Goal: Contribute content: Contribute content

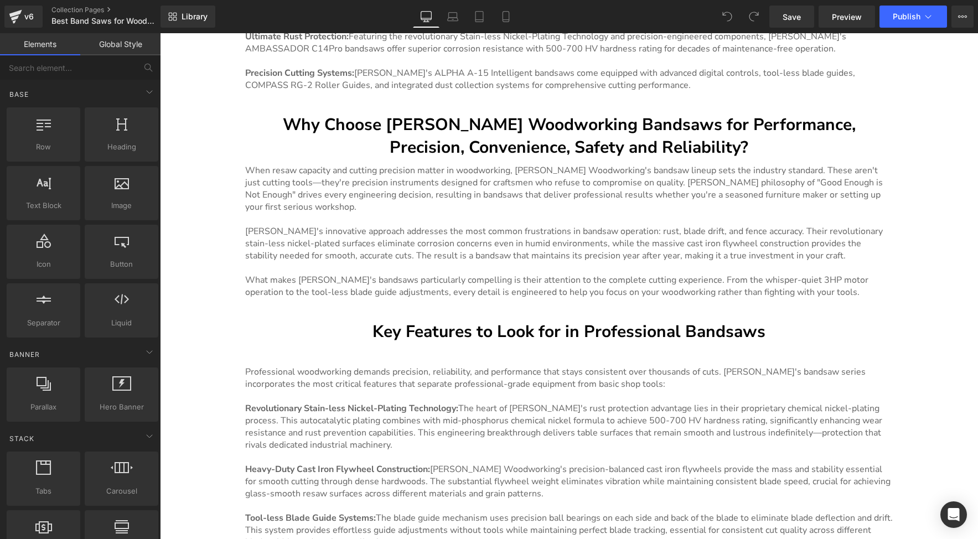
scroll to position [1716, 0]
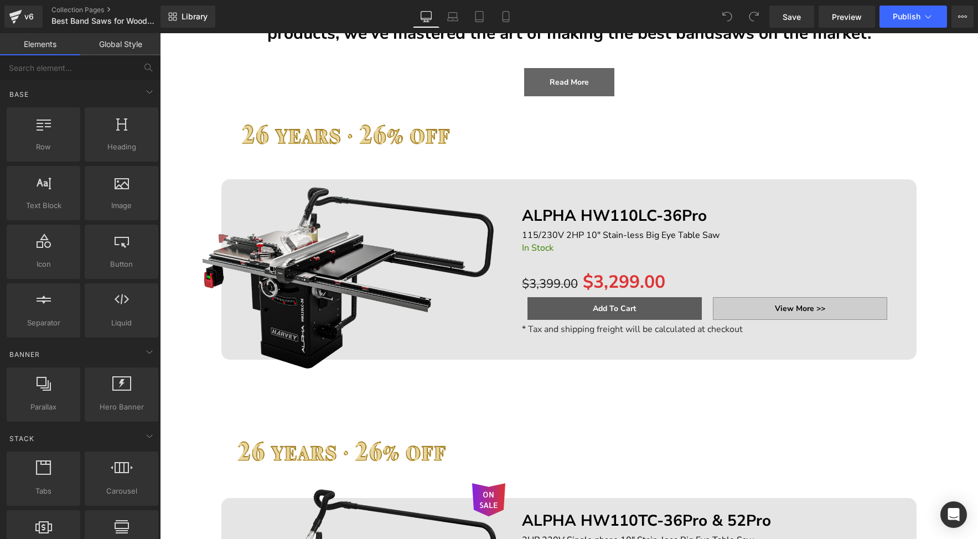
scroll to position [292, 0]
click at [592, 202] on div "ALPHA HW110LC-36Pro Text Block 115/230V 2HP 10" Stain-less Big Eye Table Saw Te…" at bounding box center [708, 268] width 388 height 177
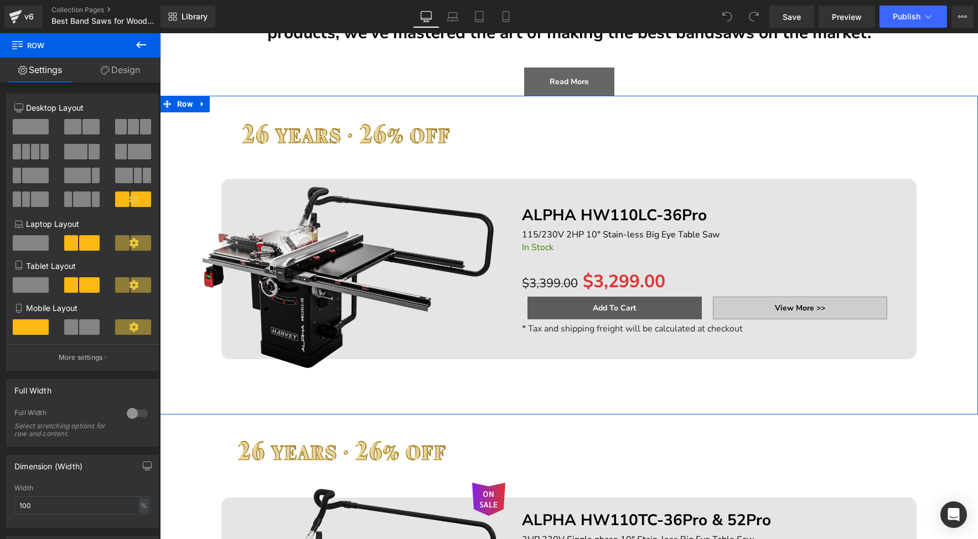
click at [554, 258] on div at bounding box center [707, 261] width 371 height 17
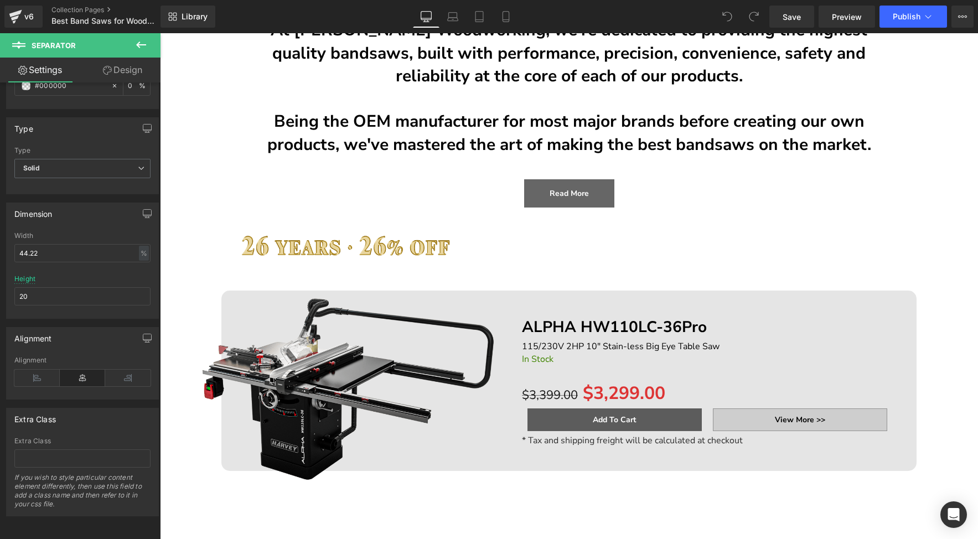
scroll to position [179, 0]
click at [160, 33] on div at bounding box center [160, 33] width 0 height 0
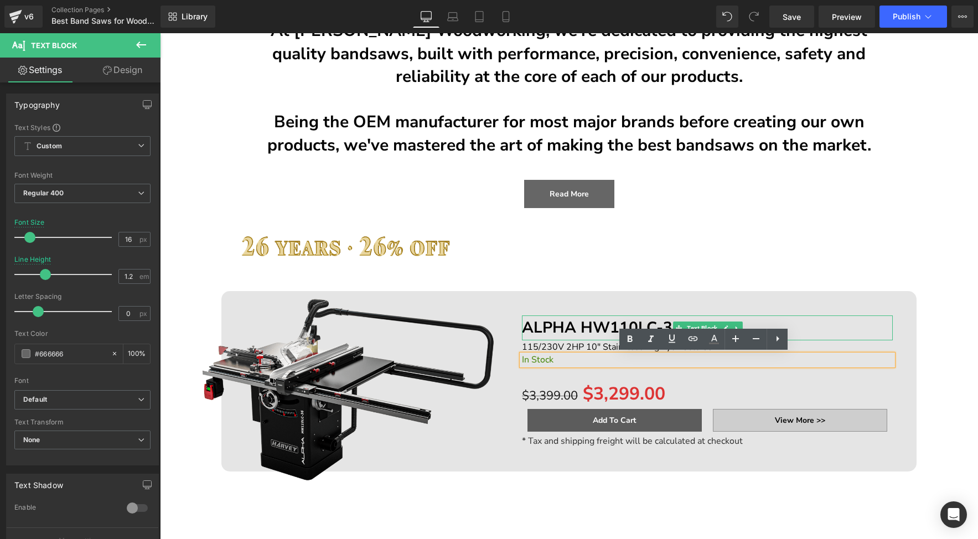
click at [540, 326] on b "ALPHA HW110LC-36Pro" at bounding box center [614, 327] width 185 height 21
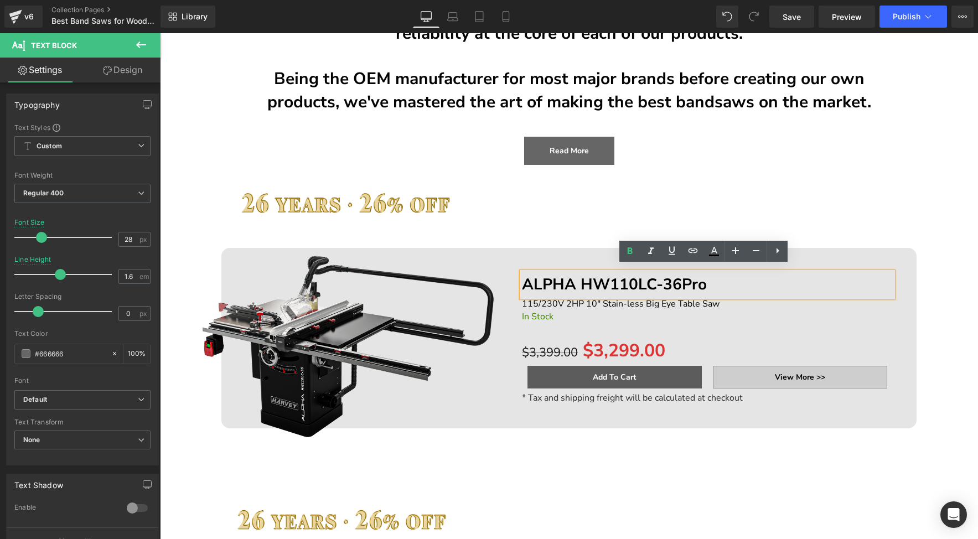
scroll to position [229, 0]
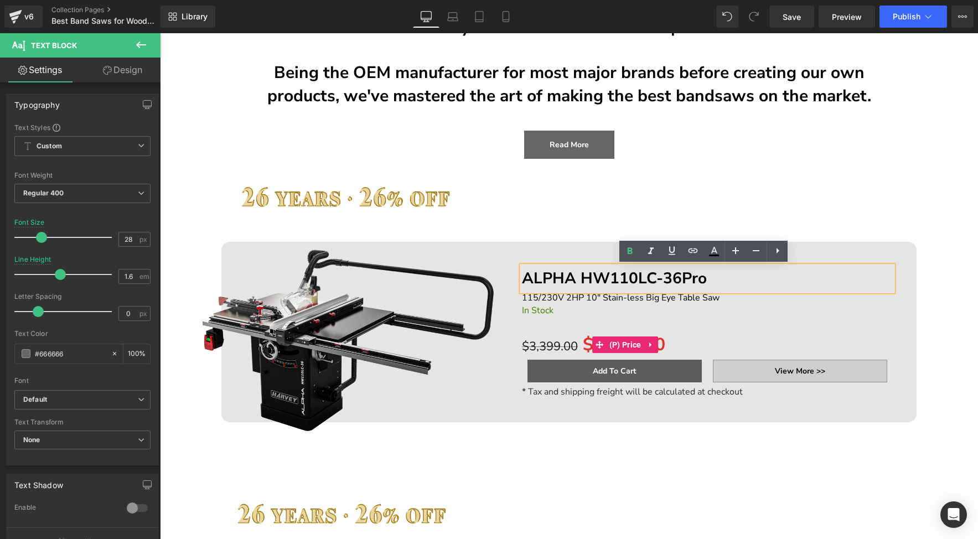
click at [557, 340] on span "$3,399.00" at bounding box center [550, 346] width 56 height 17
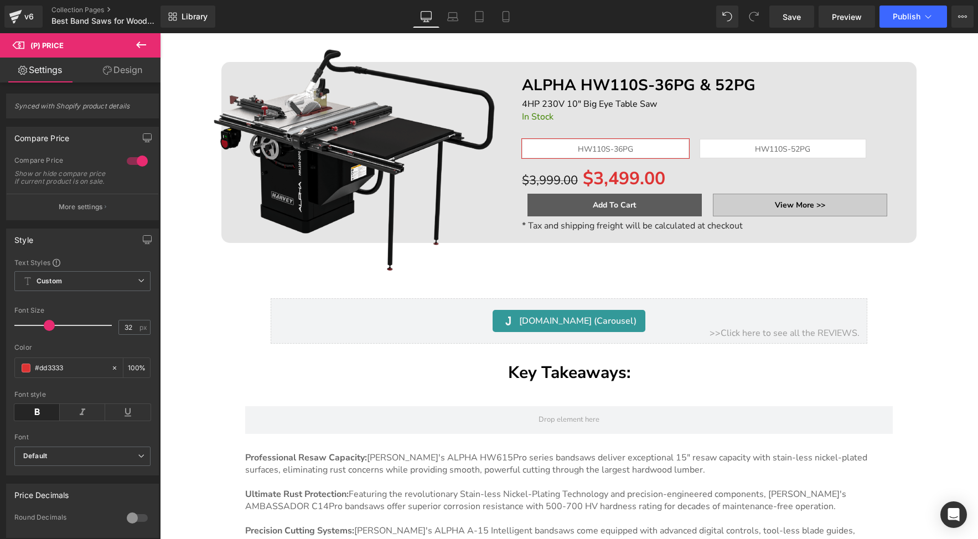
scroll to position [1367, 0]
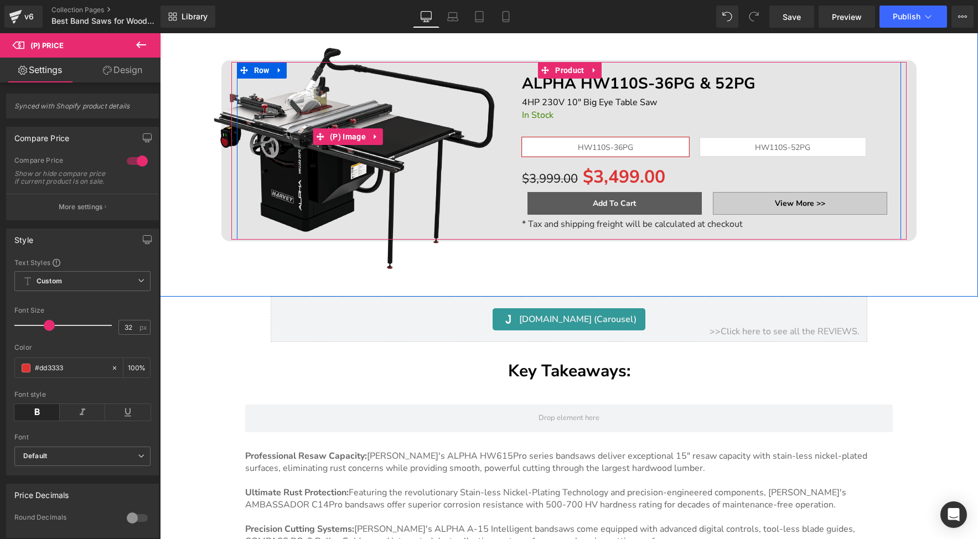
click at [398, 116] on img at bounding box center [348, 137] width 316 height 316
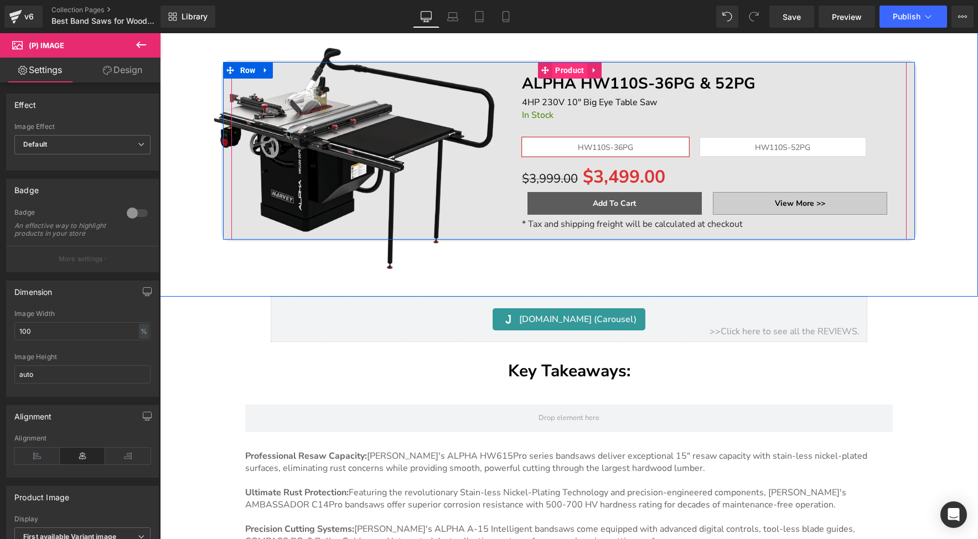
click at [558, 66] on span "Product" at bounding box center [569, 70] width 34 height 17
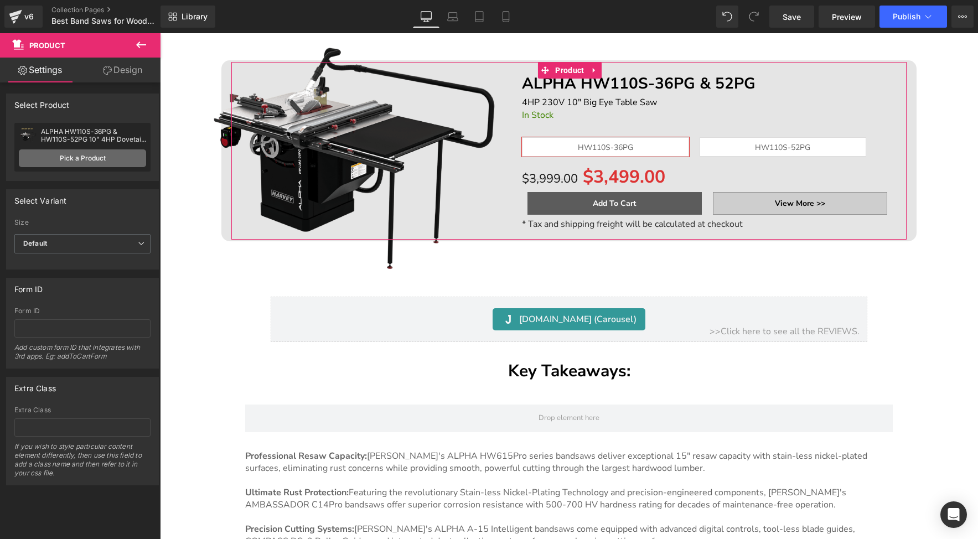
click at [80, 159] on link "Pick a Product" at bounding box center [82, 158] width 127 height 18
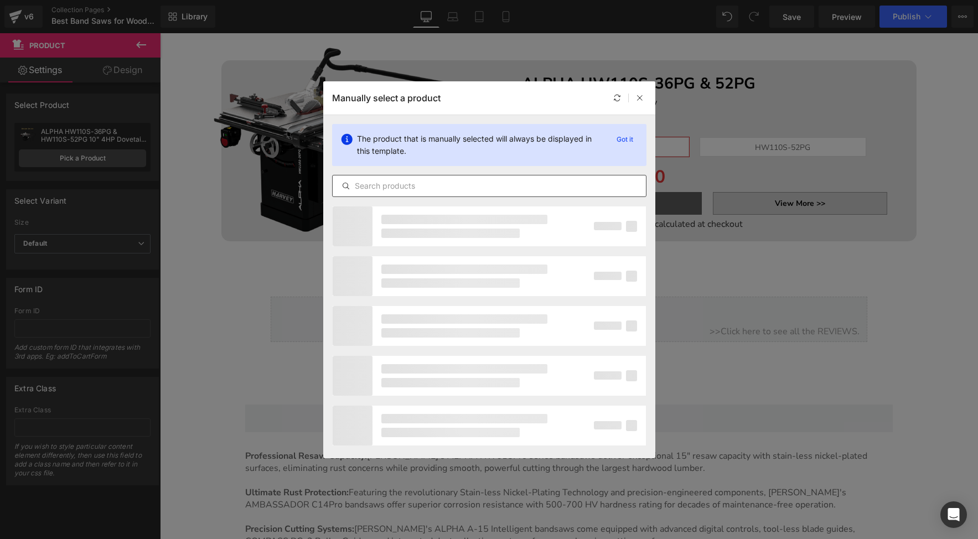
click at [423, 187] on input "text" at bounding box center [489, 185] width 313 height 13
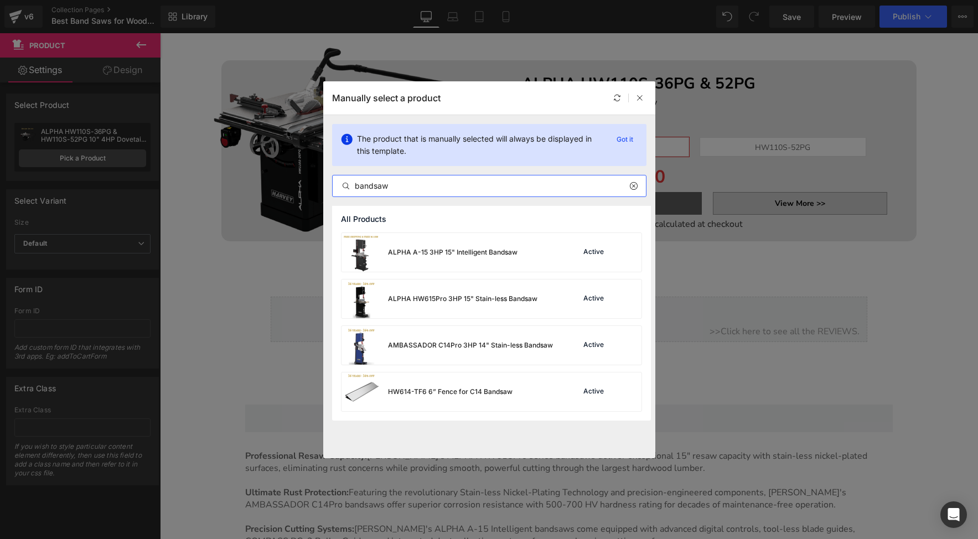
type input "bandsaw"
click at [512, 261] on div "ALPHA A-15 3HP 15" Intelligent Bandsaw" at bounding box center [430, 252] width 176 height 39
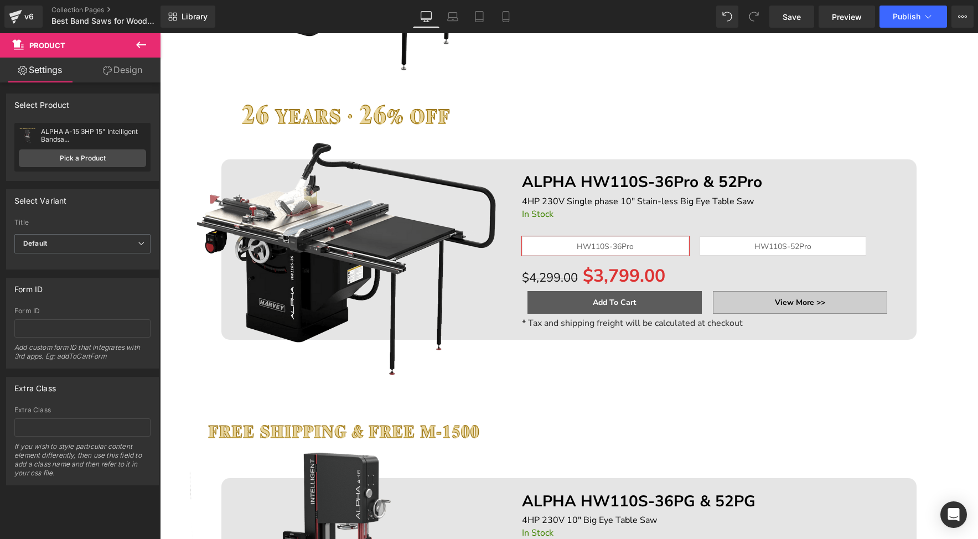
scroll to position [951, 0]
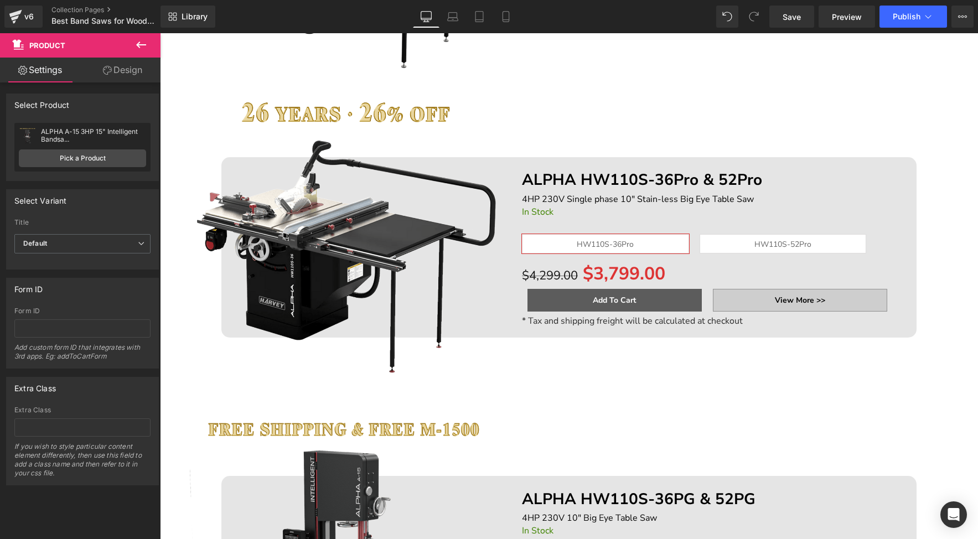
click at [463, 241] on img at bounding box center [348, 234] width 316 height 316
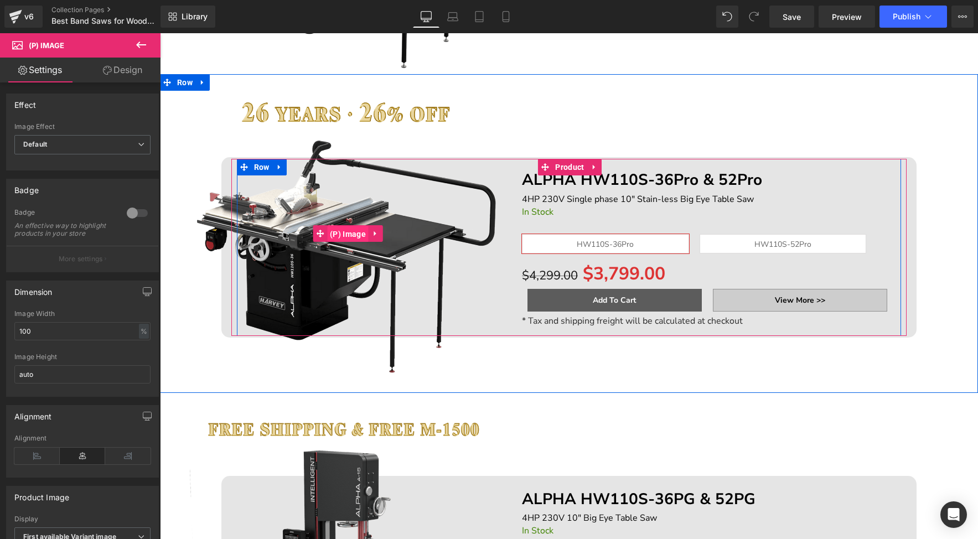
click at [331, 229] on span "(P) Image" at bounding box center [348, 234] width 42 height 17
click at [160, 33] on div at bounding box center [160, 33] width 0 height 0
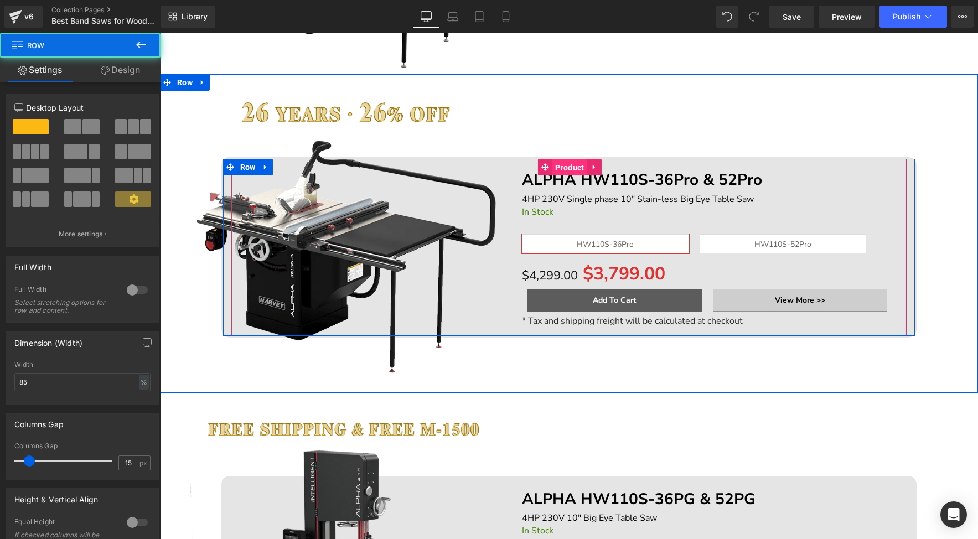
click at [561, 167] on span "Product" at bounding box center [569, 167] width 34 height 17
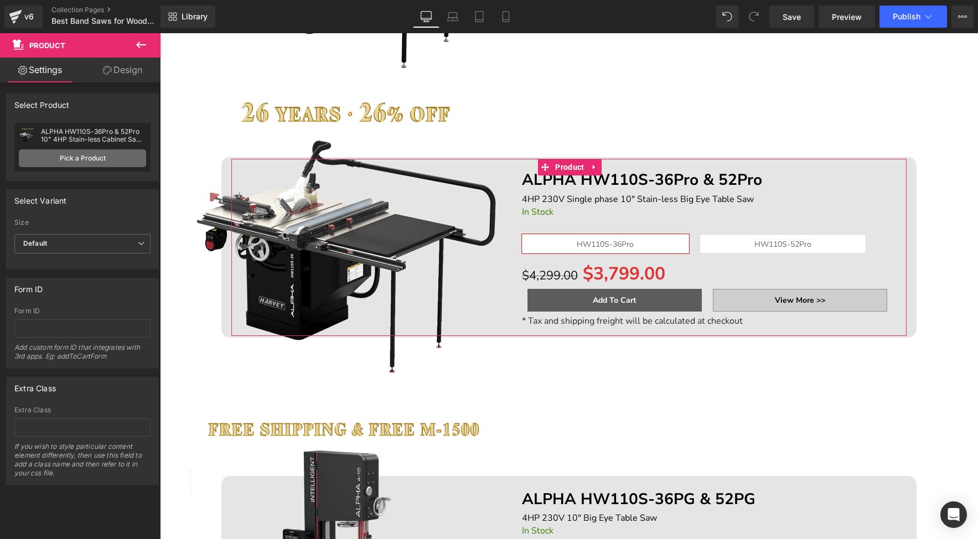
click at [93, 162] on link "Pick a Product" at bounding box center [82, 158] width 127 height 18
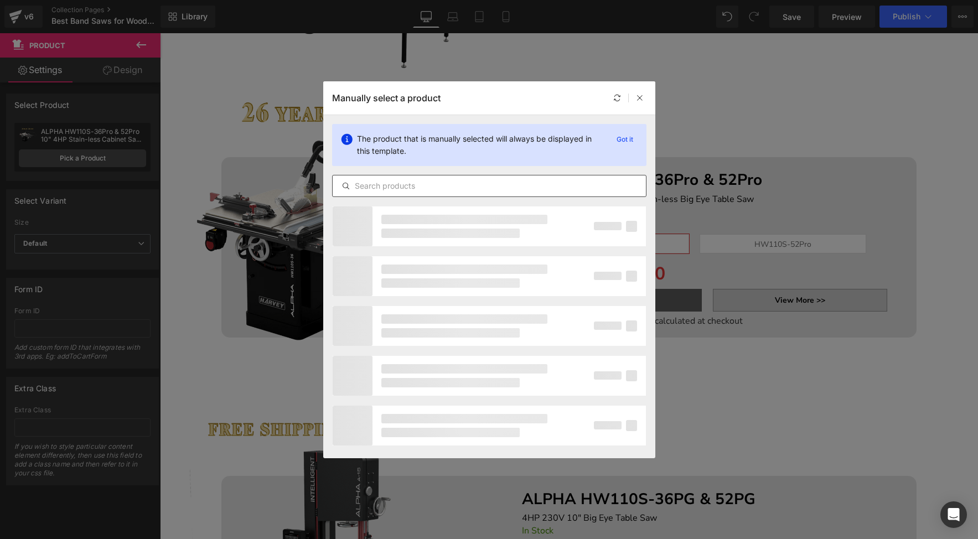
click at [386, 183] on input "text" at bounding box center [489, 185] width 313 height 13
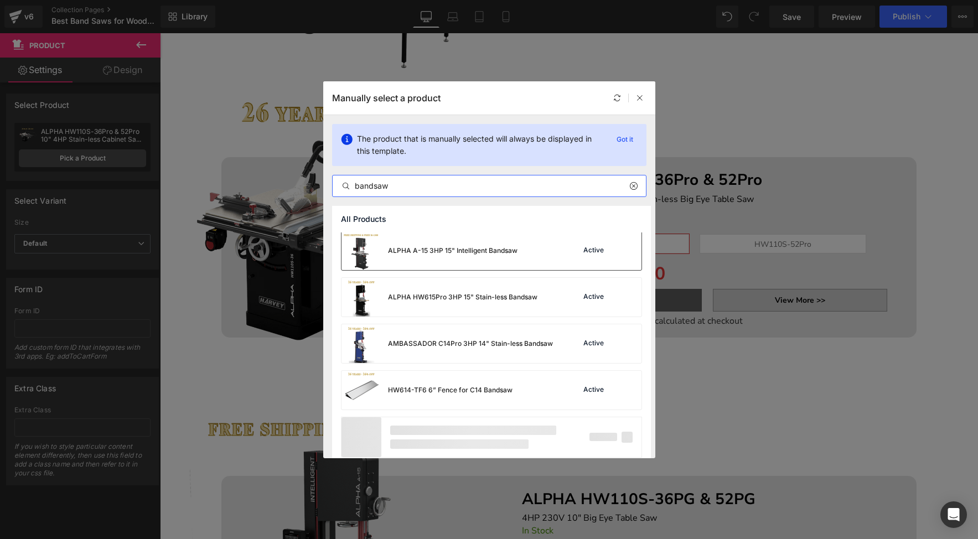
scroll to position [0, 0]
type input "bandsaw"
click at [550, 349] on div "AMBASSADOR C14Pro 3HP 14" Stain-less Bandsaw" at bounding box center [470, 345] width 165 height 10
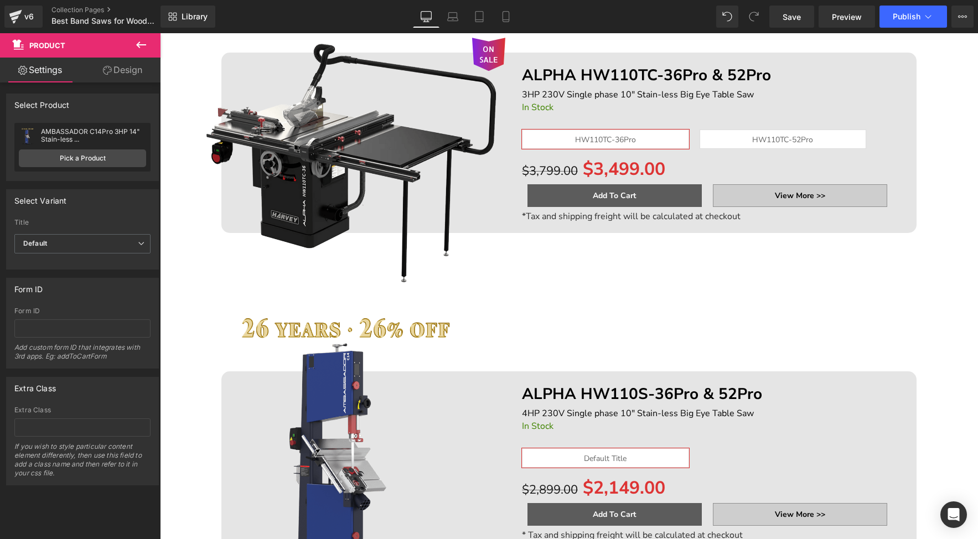
scroll to position [658, 0]
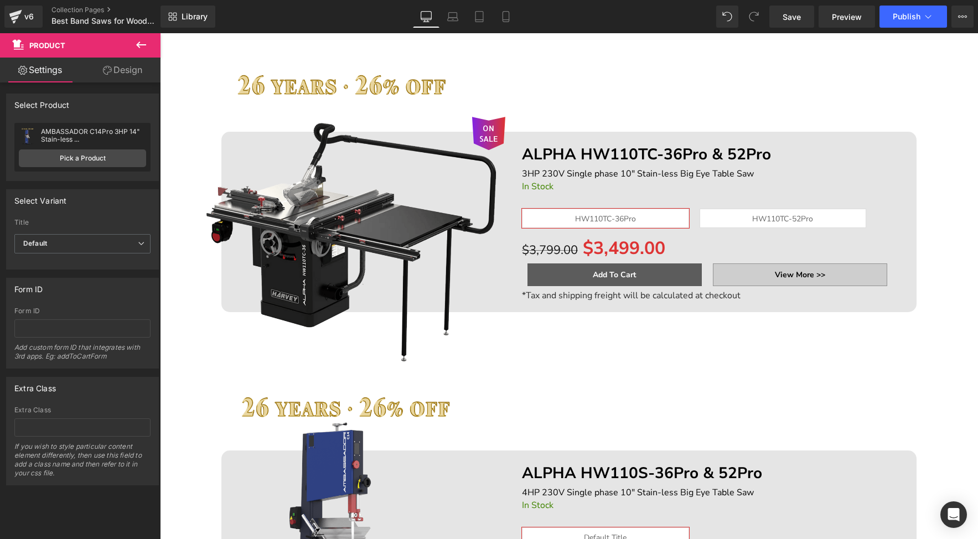
click at [557, 179] on div "3HP 230V Single phase 10" Stain-less Big Eye Table Saw Text Block" at bounding box center [707, 174] width 371 height 14
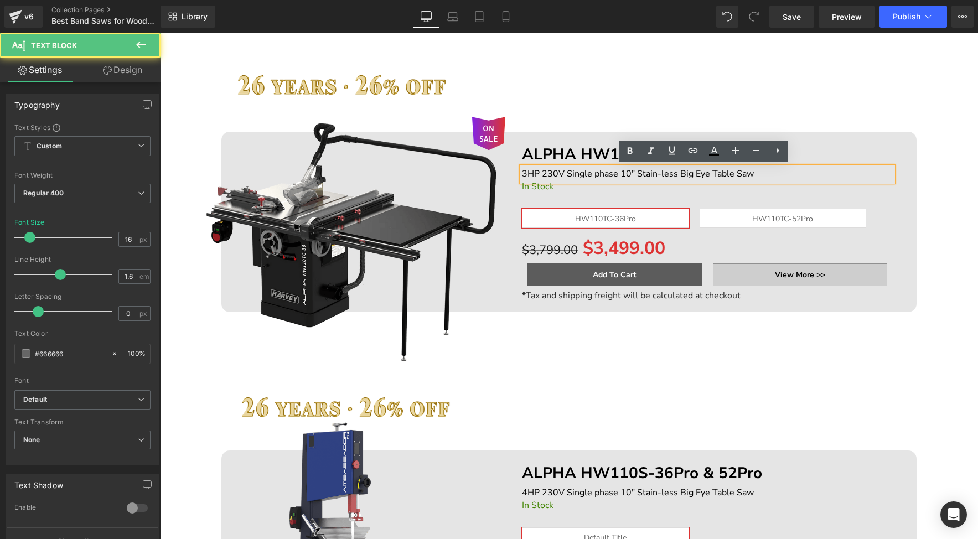
click at [499, 206] on img at bounding box center [348, 208] width 316 height 316
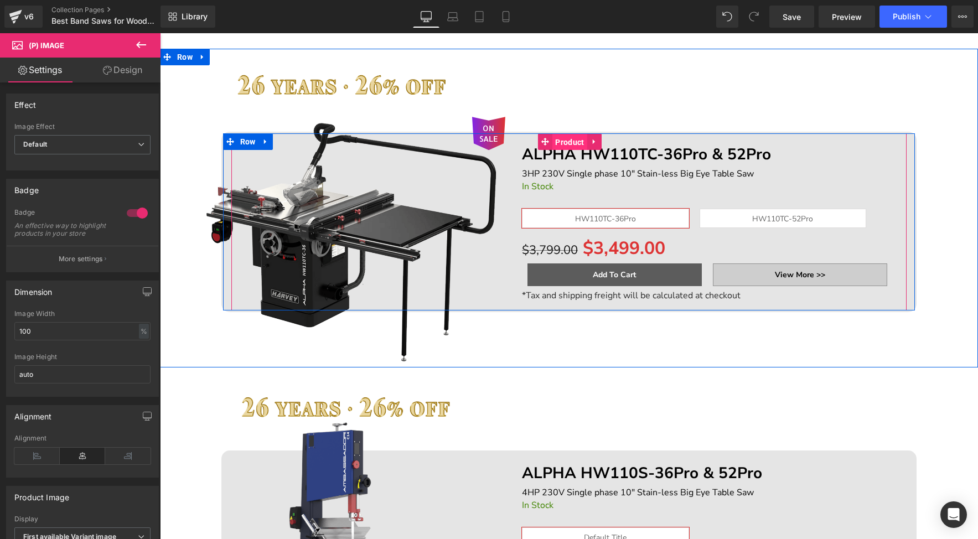
click at [554, 145] on span "Product" at bounding box center [569, 142] width 34 height 17
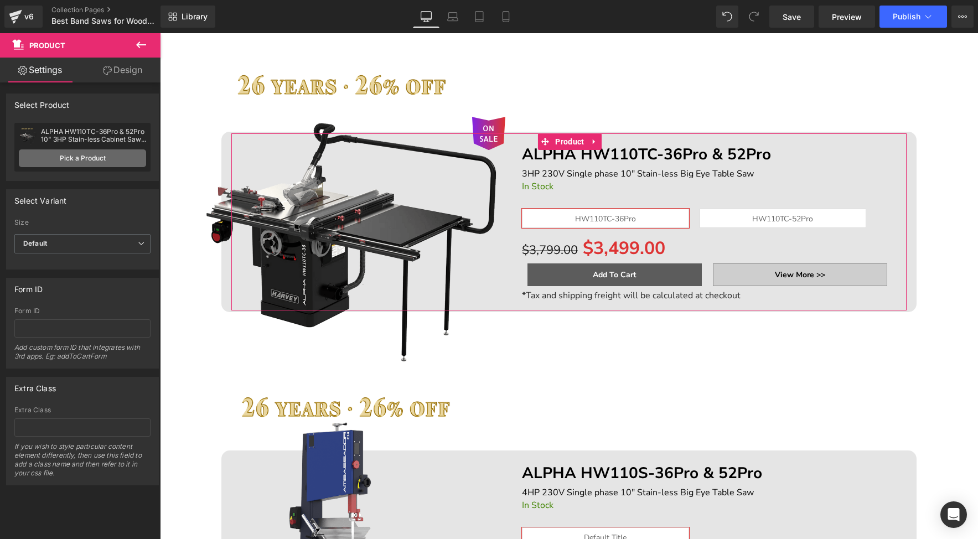
click at [69, 162] on link "Pick a Product" at bounding box center [82, 158] width 127 height 18
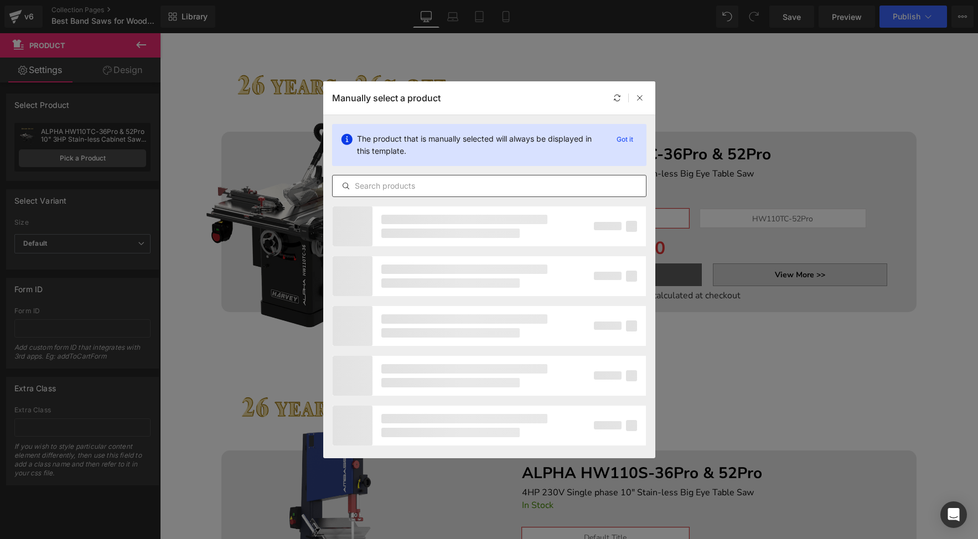
click at [419, 178] on div at bounding box center [489, 186] width 314 height 22
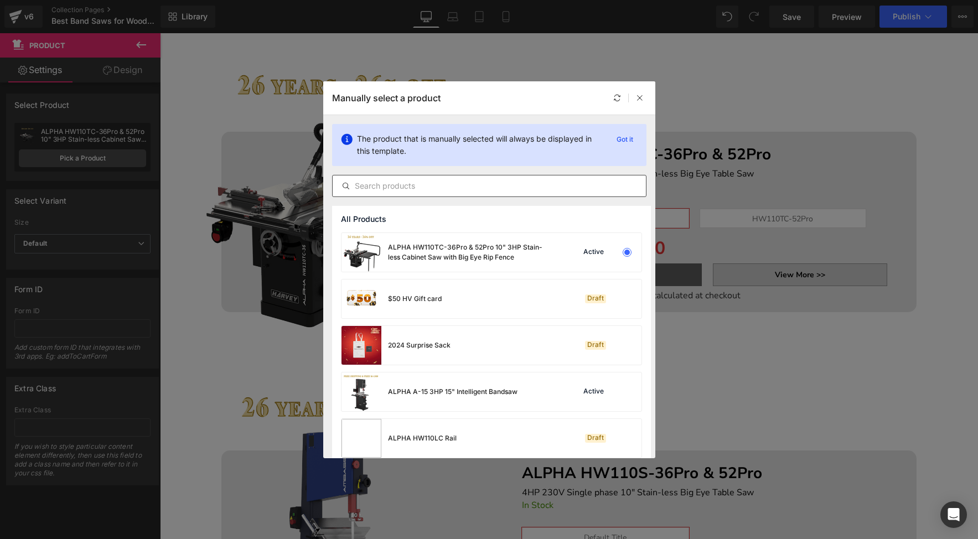
click at [420, 183] on input "text" at bounding box center [489, 185] width 313 height 13
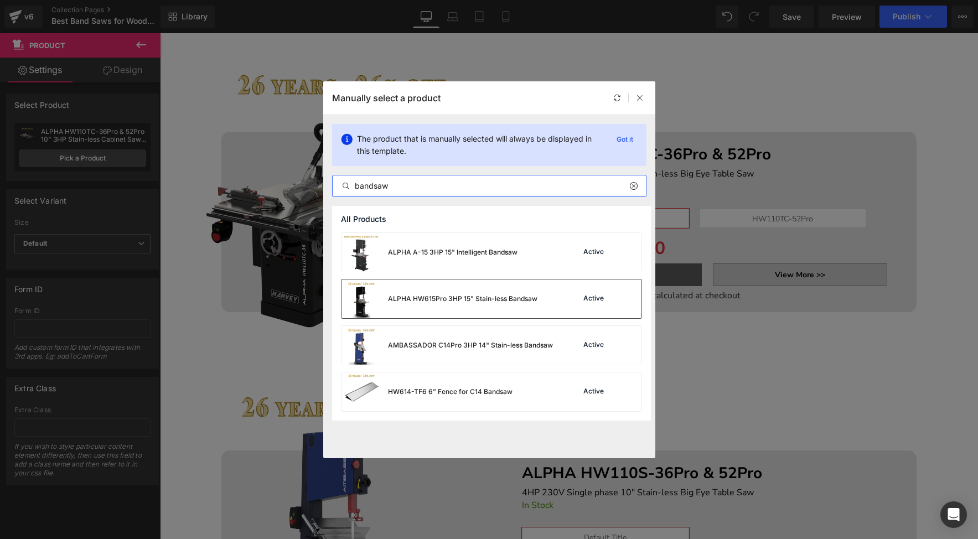
type input "bandsaw"
click at [537, 307] on div "ALPHA HW615Pro 3HP 15" Stain-less Bandsaw Active" at bounding box center [492, 299] width 300 height 39
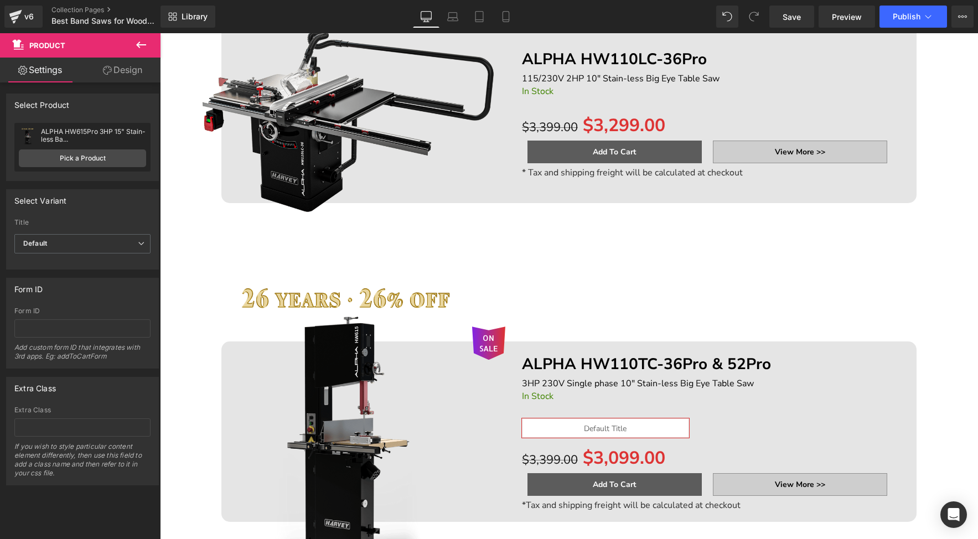
scroll to position [476, 0]
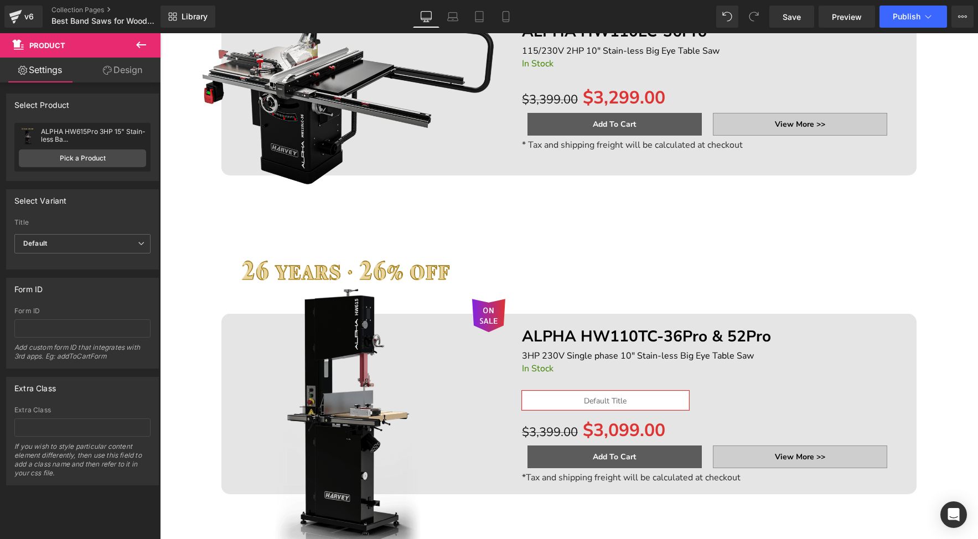
click at [371, 262] on div "ON SALE (P) Image ALPHA HW110TC-36Pro & 52Pro Text Block 3HP 230V Single phase …" at bounding box center [569, 390] width 818 height 319
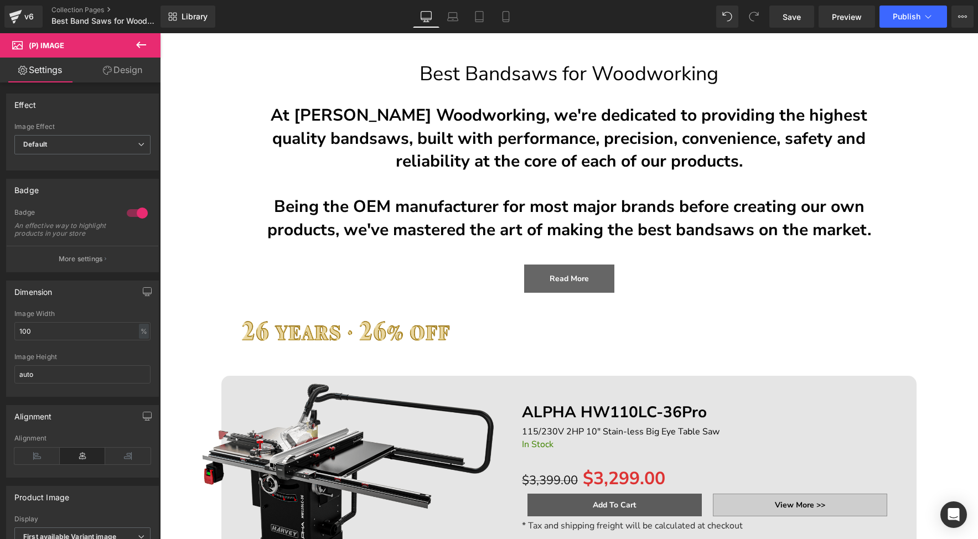
scroll to position [105, 0]
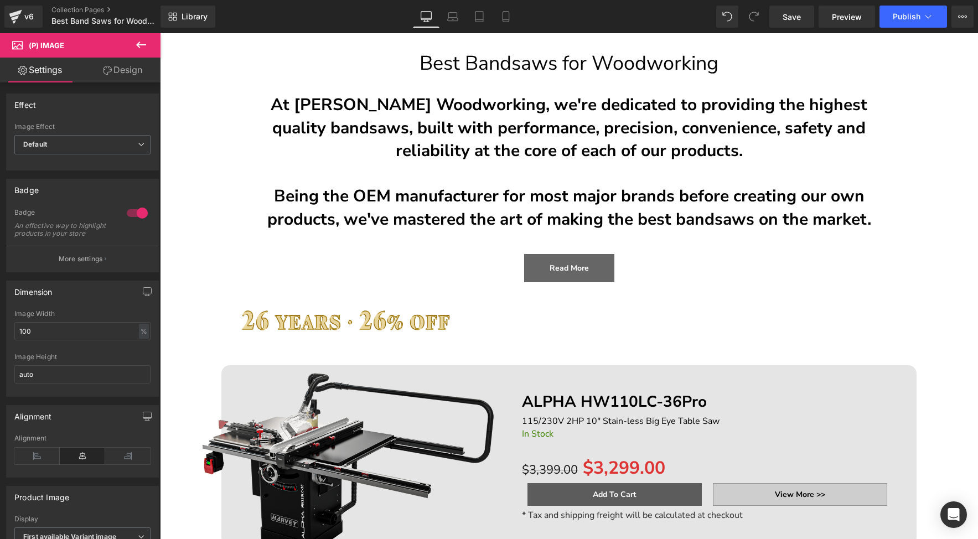
click at [442, 410] on img at bounding box center [348, 442] width 316 height 316
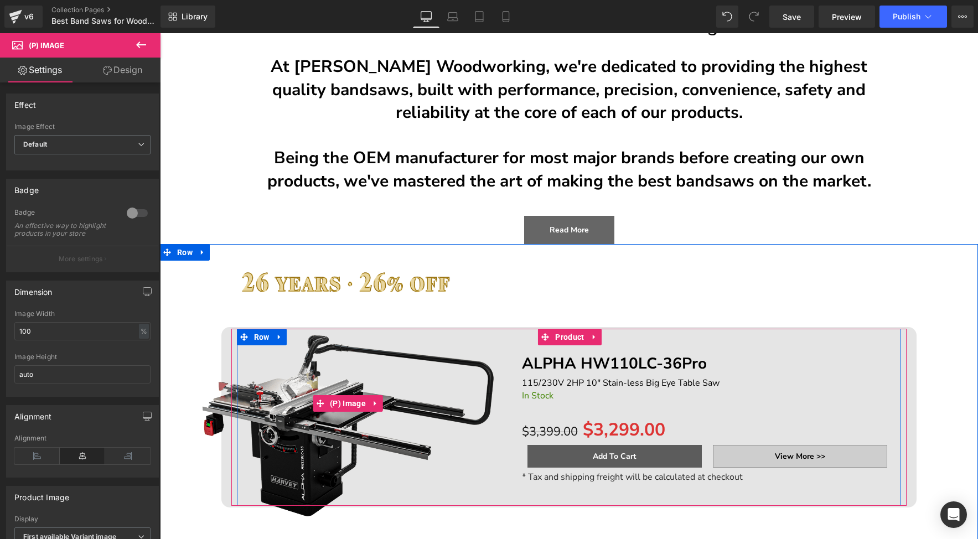
scroll to position [142, 0]
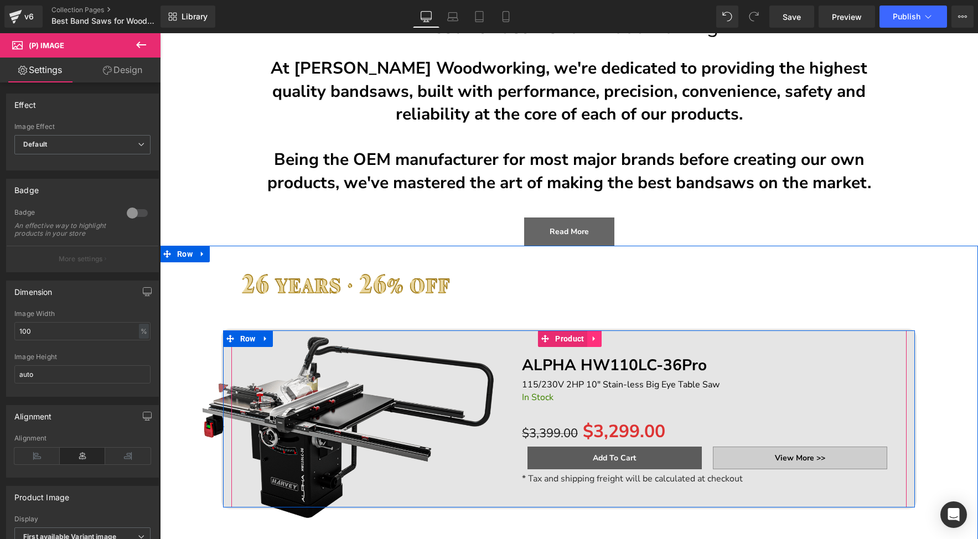
click at [591, 342] on icon at bounding box center [595, 339] width 8 height 8
click at [598, 338] on icon at bounding box center [602, 339] width 8 height 8
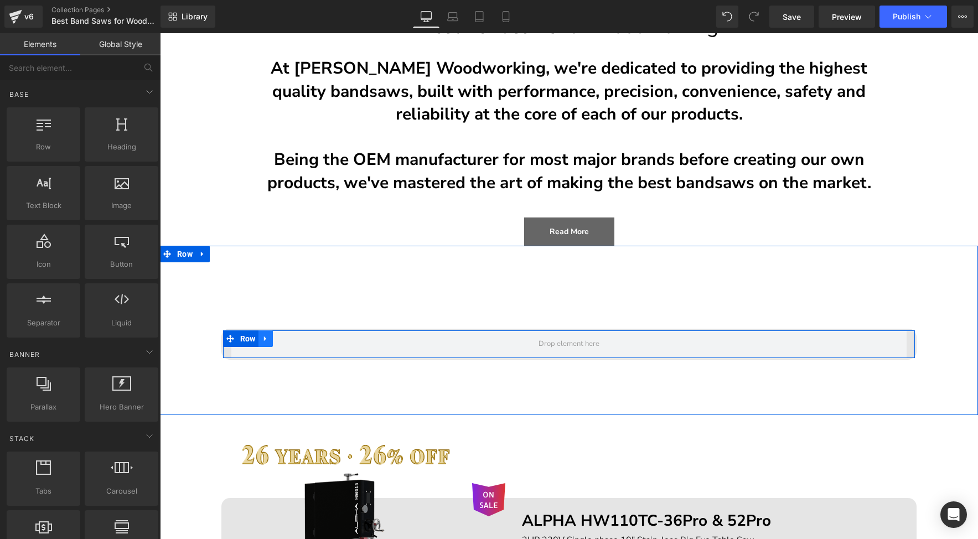
click at [264, 338] on icon at bounding box center [265, 339] width 2 height 5
click at [293, 339] on link at bounding box center [294, 338] width 14 height 17
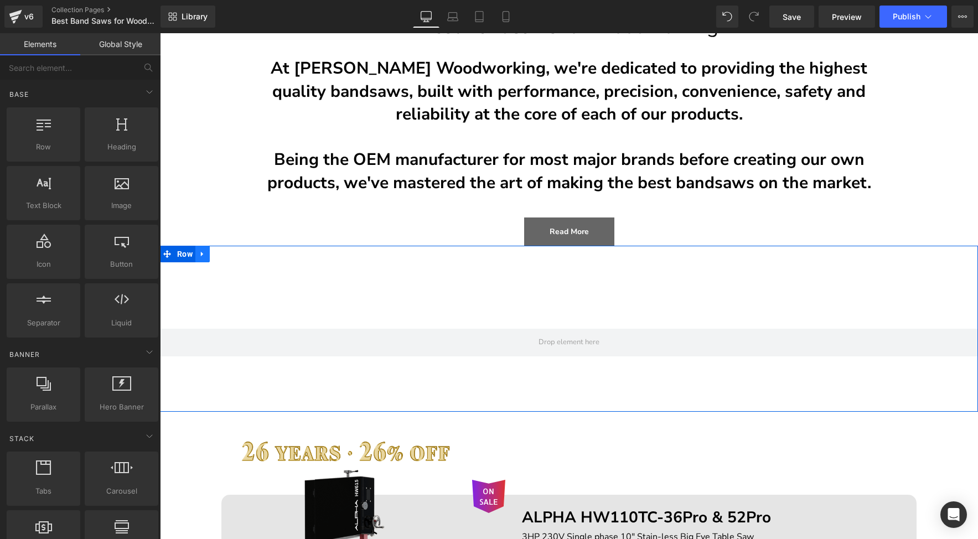
click at [201, 254] on icon at bounding box center [202, 254] width 2 height 5
click at [228, 256] on icon at bounding box center [232, 254] width 8 height 8
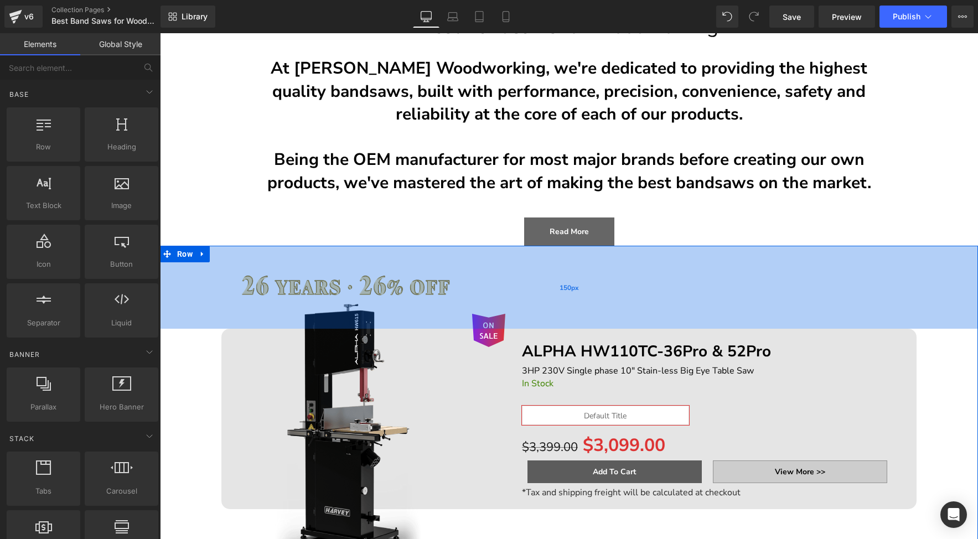
click at [423, 285] on div "150px" at bounding box center [569, 287] width 818 height 83
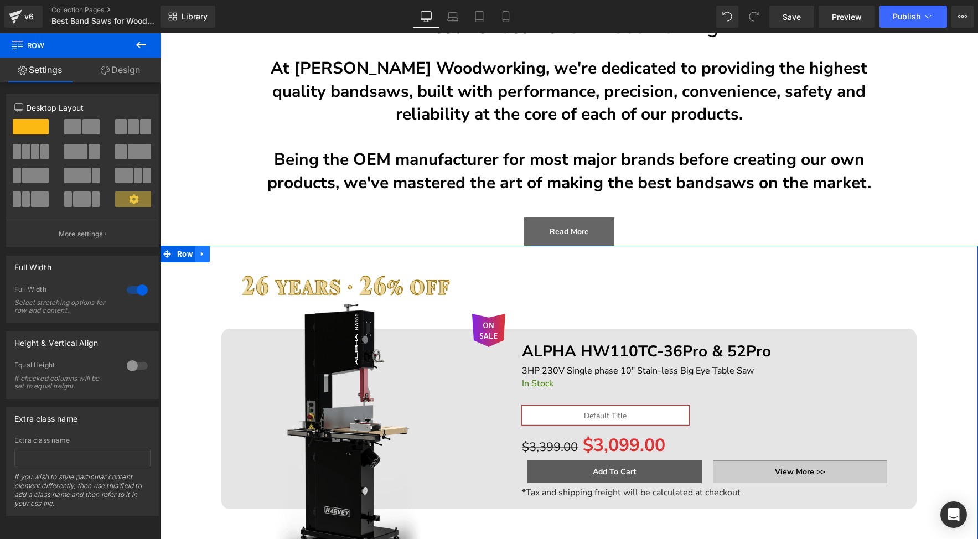
click at [195, 257] on link at bounding box center [202, 254] width 14 height 17
click at [228, 257] on icon at bounding box center [232, 254] width 8 height 8
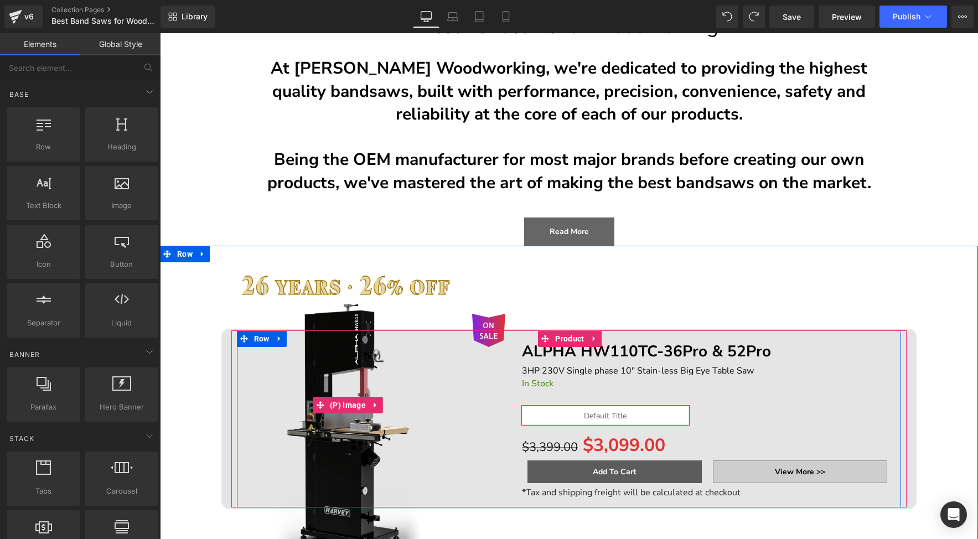
click at [311, 288] on img at bounding box center [348, 405] width 316 height 316
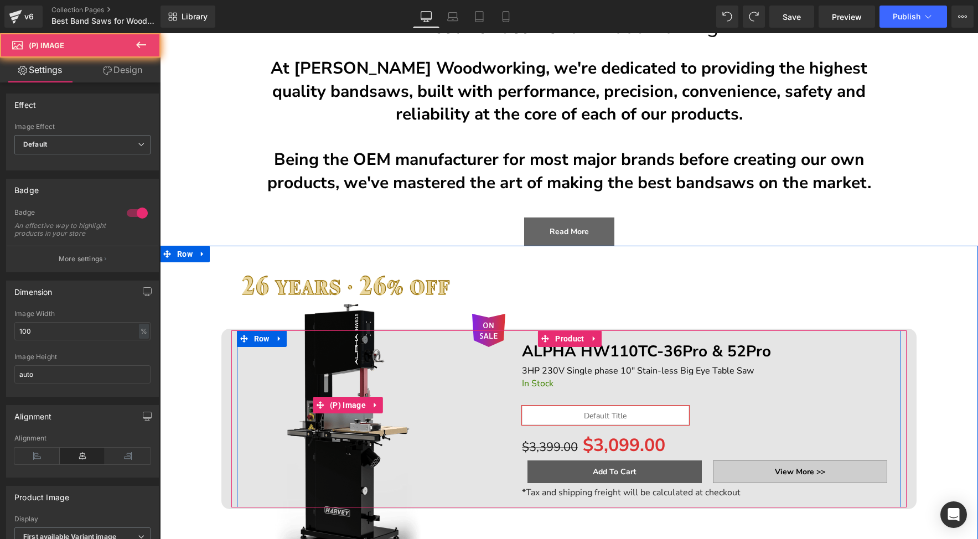
click at [270, 280] on img at bounding box center [348, 405] width 316 height 316
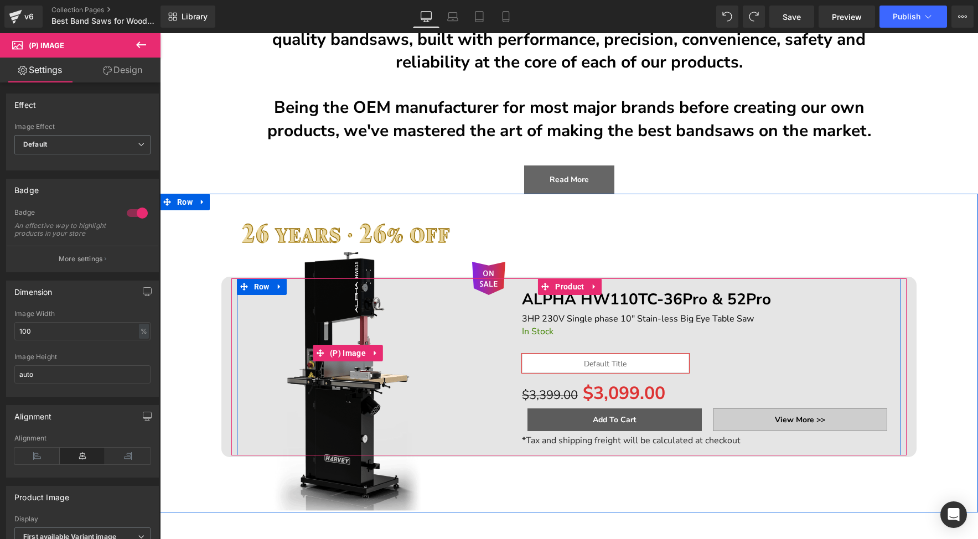
scroll to position [200, 0]
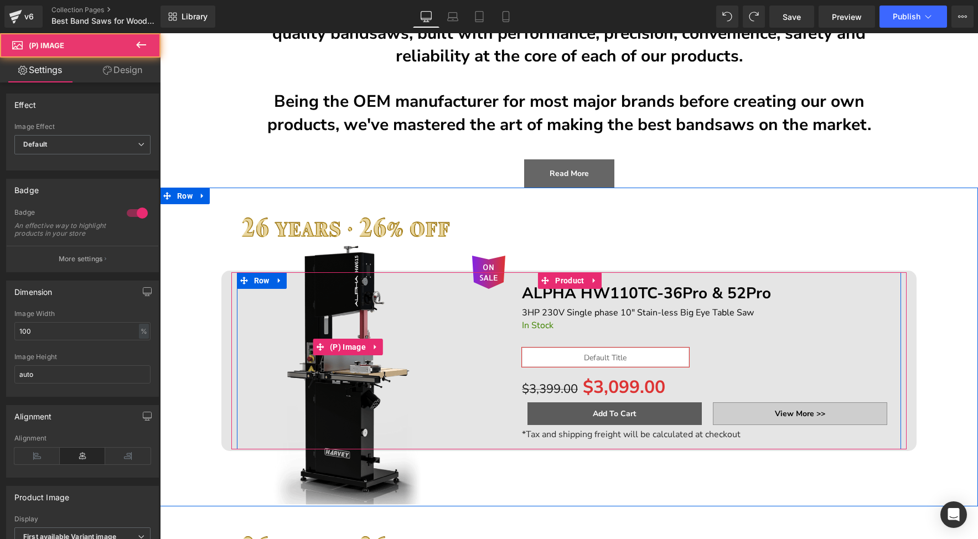
click at [376, 223] on img at bounding box center [348, 347] width 316 height 316
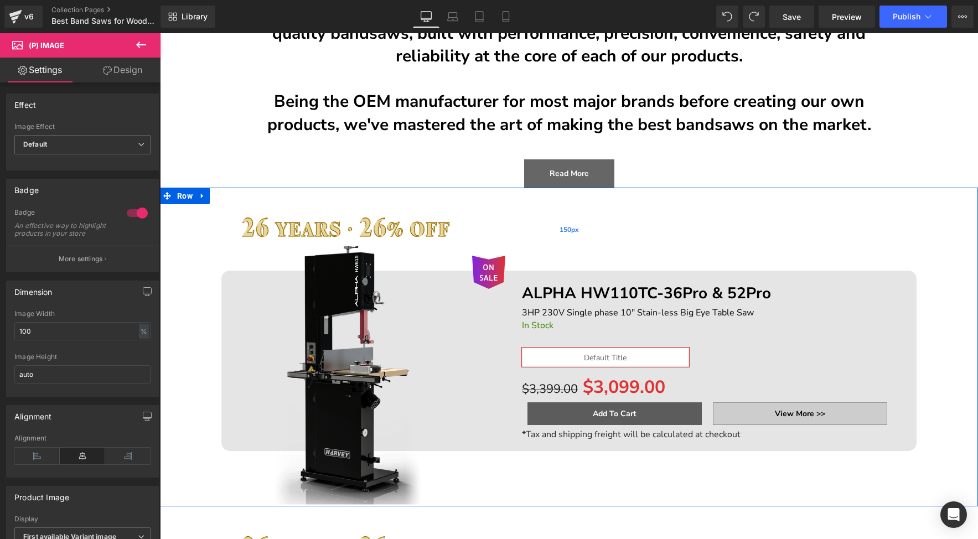
click at [333, 226] on div "150px" at bounding box center [569, 229] width 818 height 83
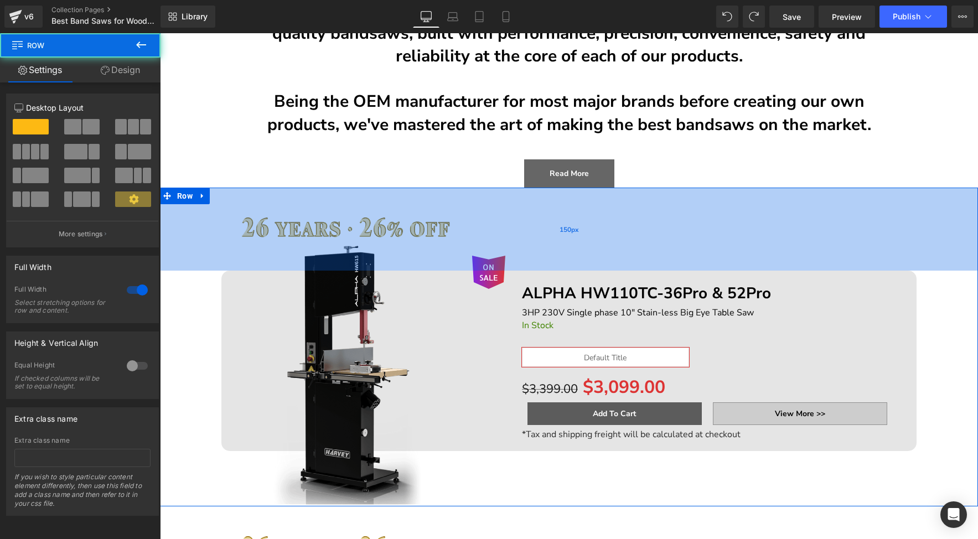
click at [316, 224] on div "150px" at bounding box center [569, 229] width 818 height 83
click at [469, 230] on div "150px" at bounding box center [569, 229] width 818 height 83
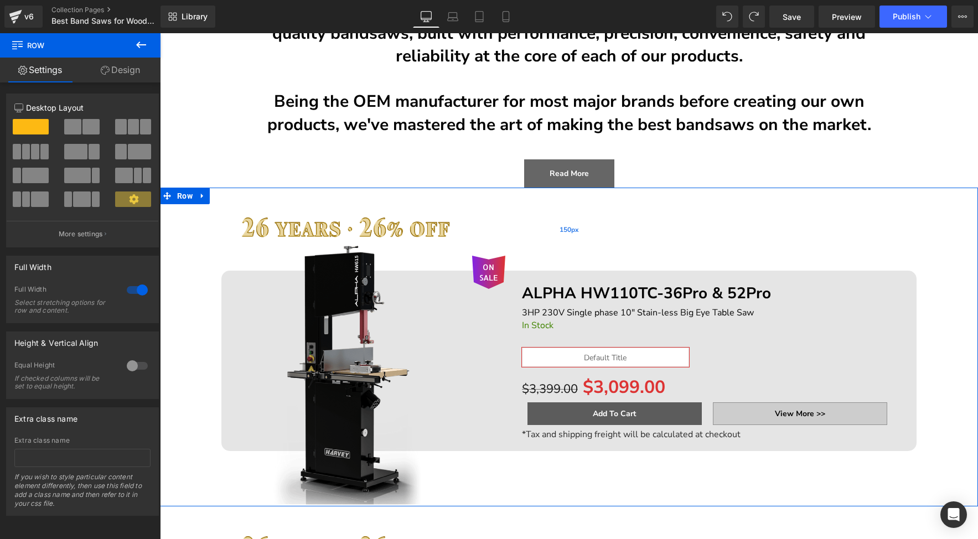
click at [416, 226] on div "150px" at bounding box center [569, 229] width 818 height 83
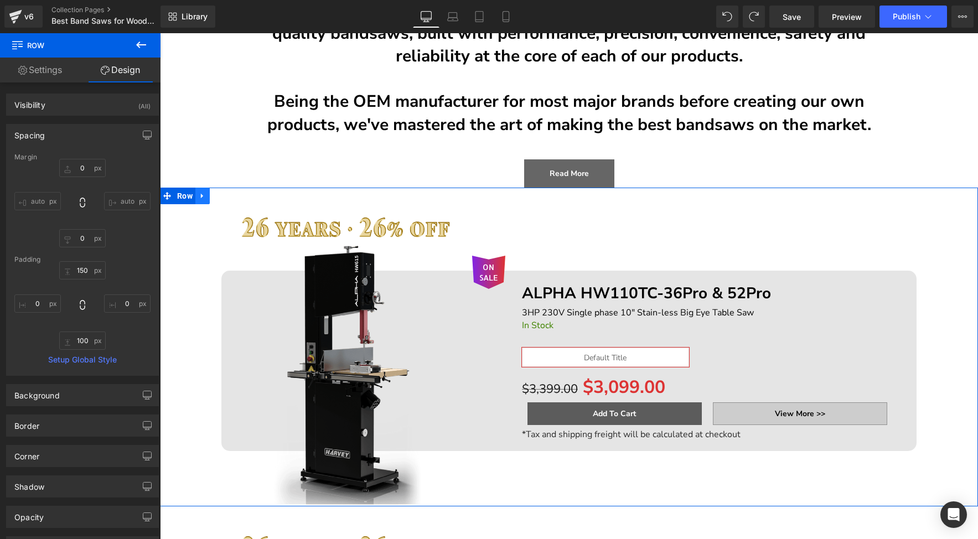
click at [199, 199] on icon at bounding box center [203, 196] width 8 height 8
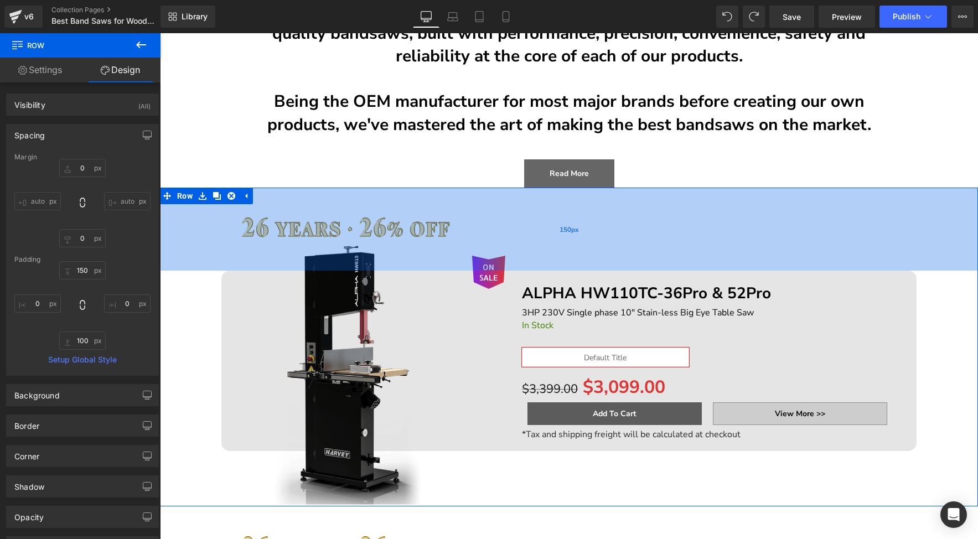
click at [242, 226] on div "150px" at bounding box center [569, 229] width 818 height 83
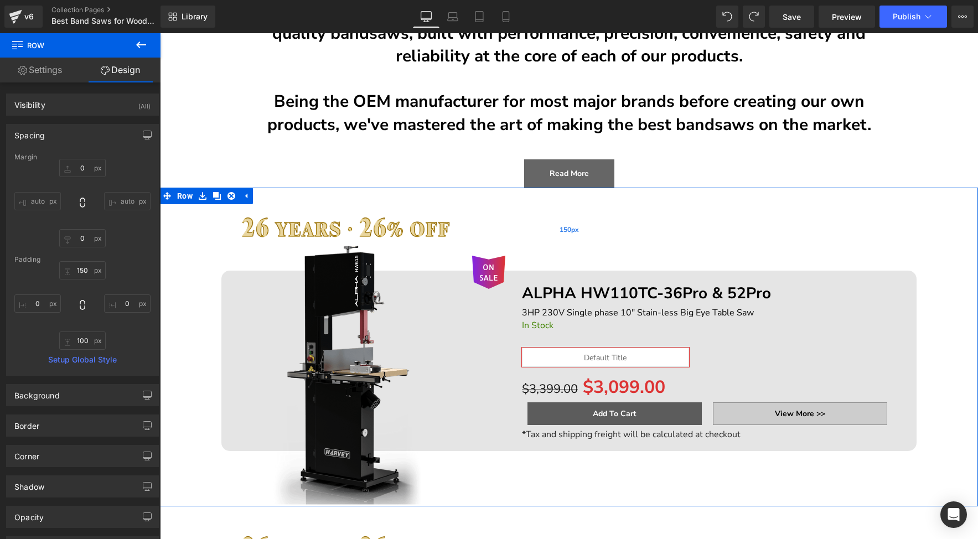
click at [242, 226] on div "150px" at bounding box center [569, 229] width 818 height 83
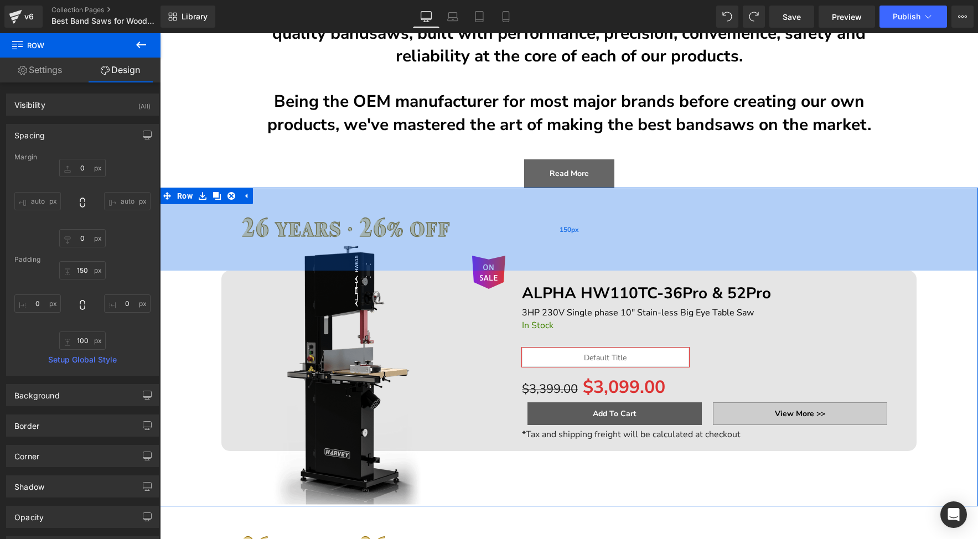
drag, startPoint x: 269, startPoint y: 232, endPoint x: 304, endPoint y: 234, distance: 34.9
click at [270, 232] on div "150px" at bounding box center [569, 229] width 818 height 83
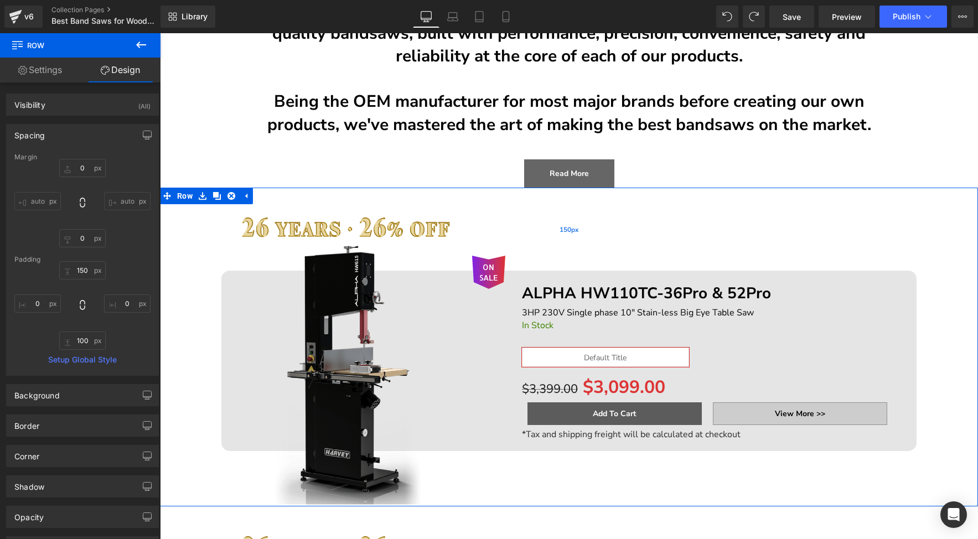
click at [376, 233] on div "150px" at bounding box center [569, 229] width 818 height 83
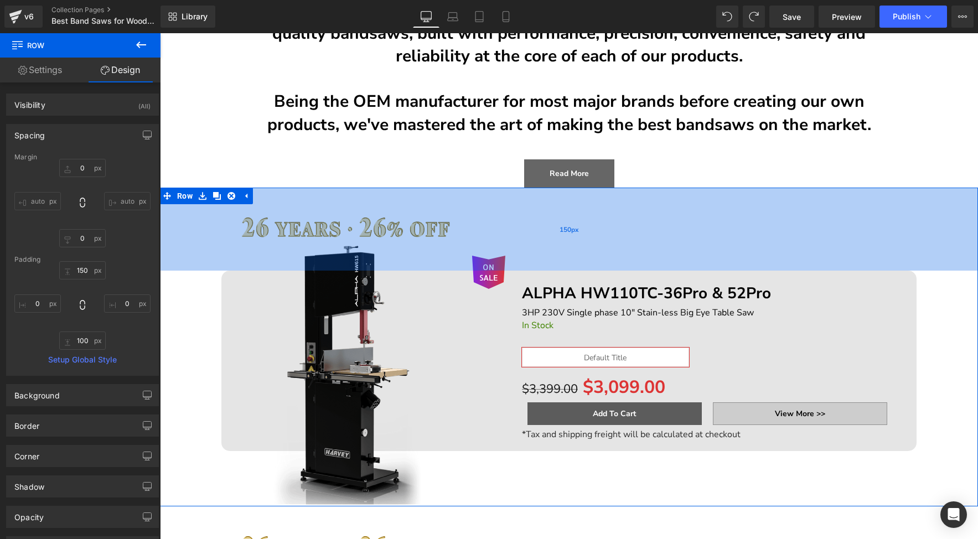
click at [376, 233] on div "150px" at bounding box center [569, 229] width 818 height 83
click at [566, 230] on span "150px" at bounding box center [569, 229] width 19 height 9
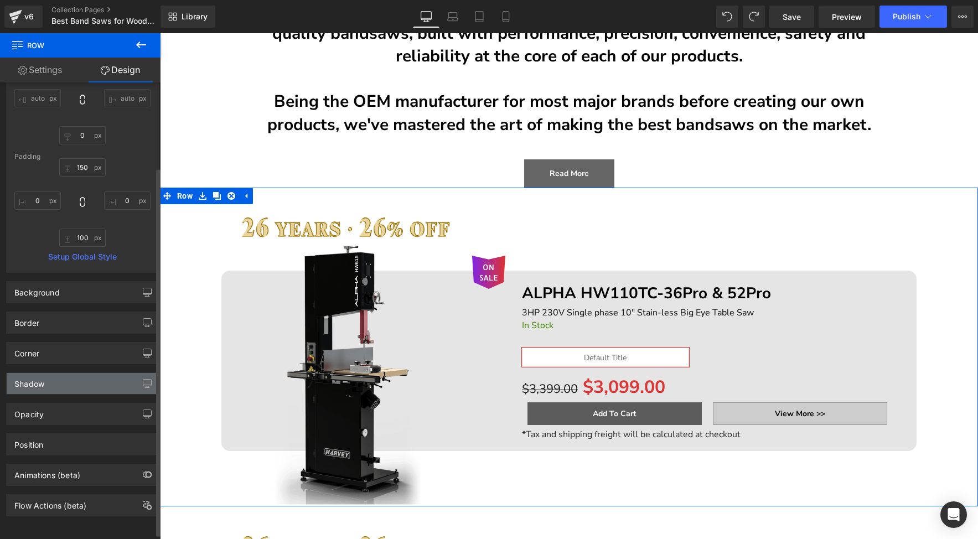
scroll to position [111, 0]
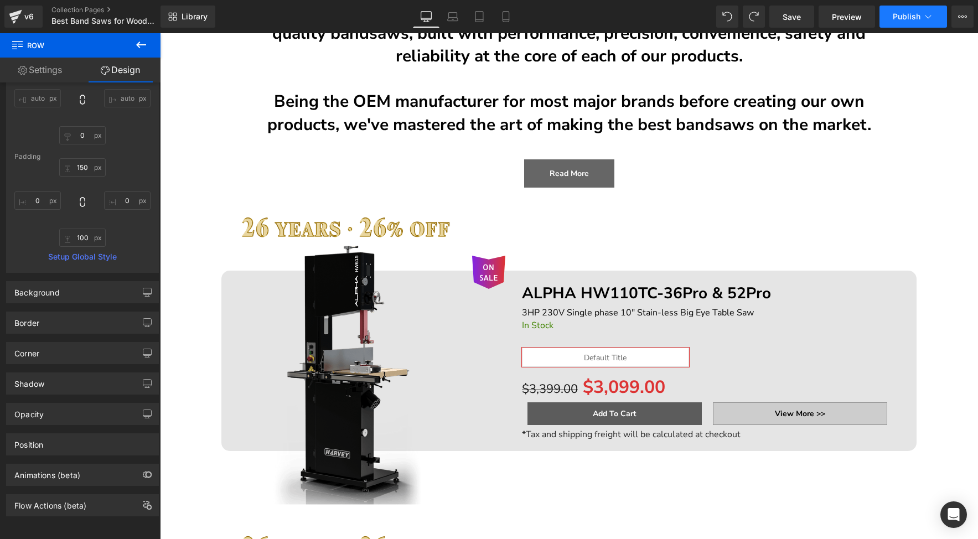
click at [917, 17] on span "Publish" at bounding box center [907, 16] width 28 height 9
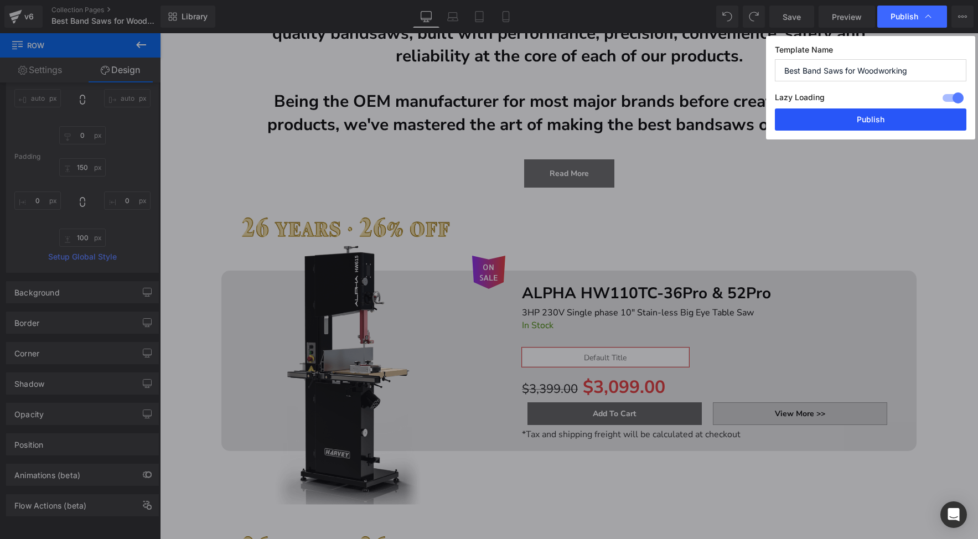
click at [817, 118] on button "Publish" at bounding box center [871, 120] width 192 height 22
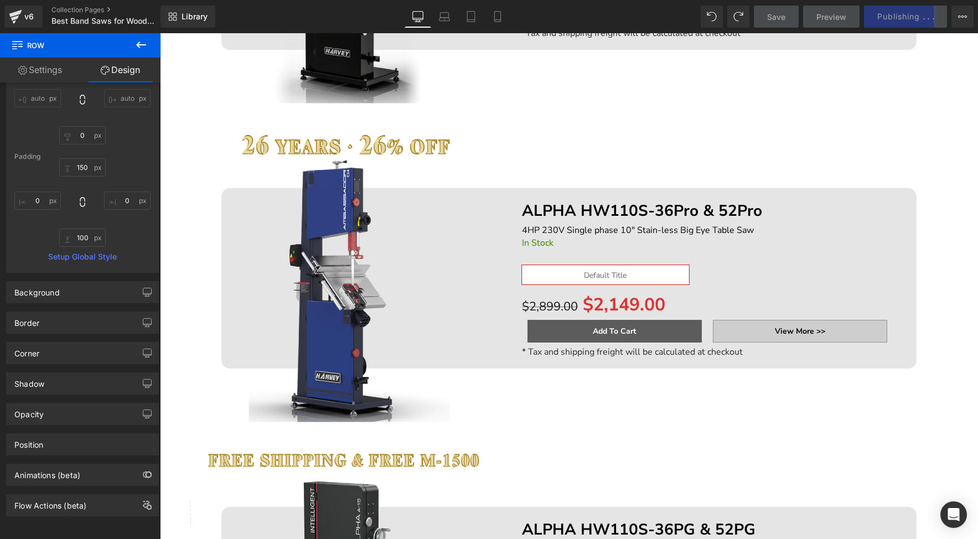
scroll to position [567, 0]
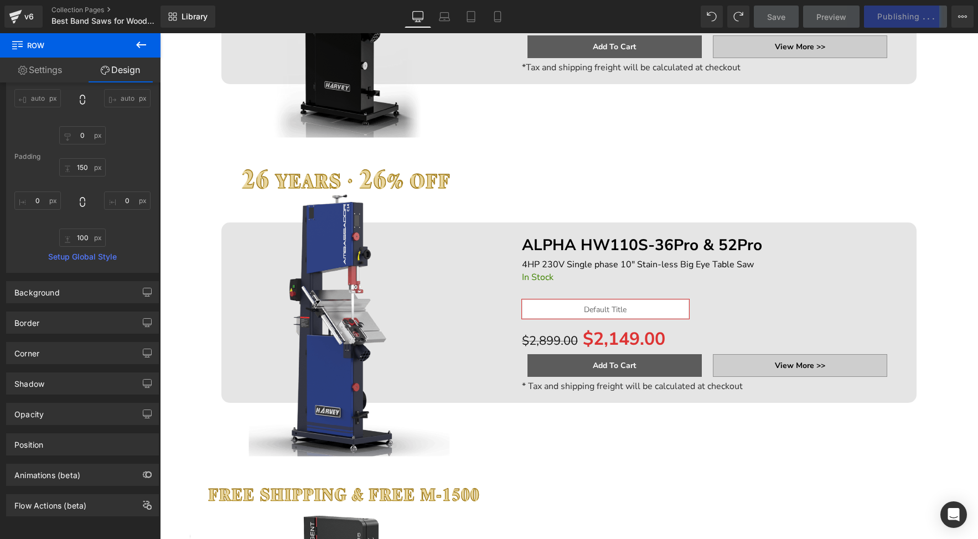
click at [409, 179] on img at bounding box center [348, 299] width 316 height 316
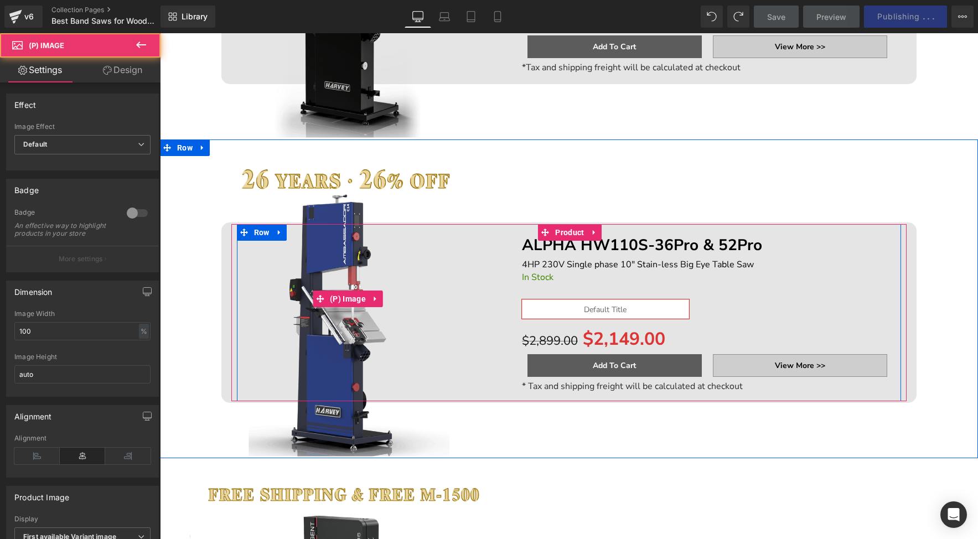
click at [367, 179] on img at bounding box center [348, 299] width 316 height 316
click at [290, 177] on img at bounding box center [348, 299] width 316 height 316
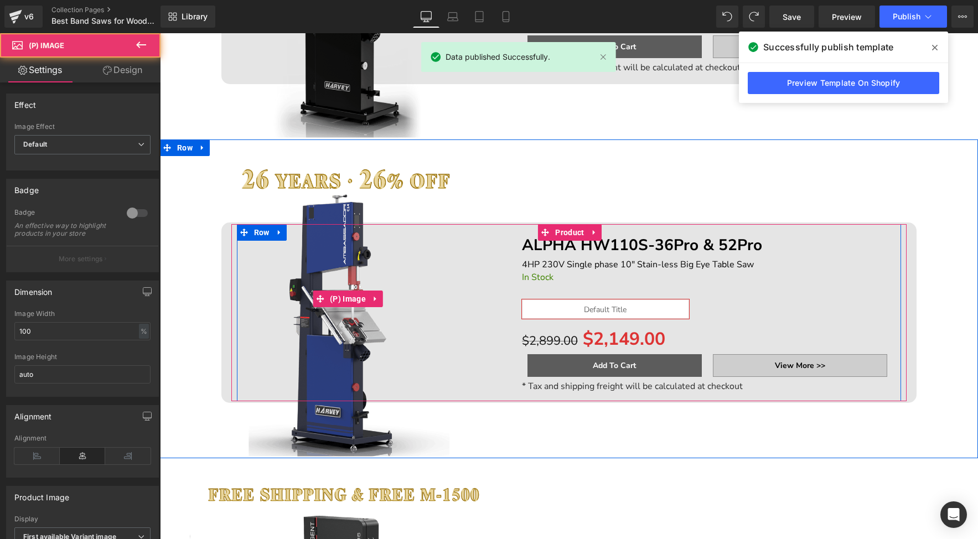
click at [333, 184] on img at bounding box center [348, 299] width 316 height 316
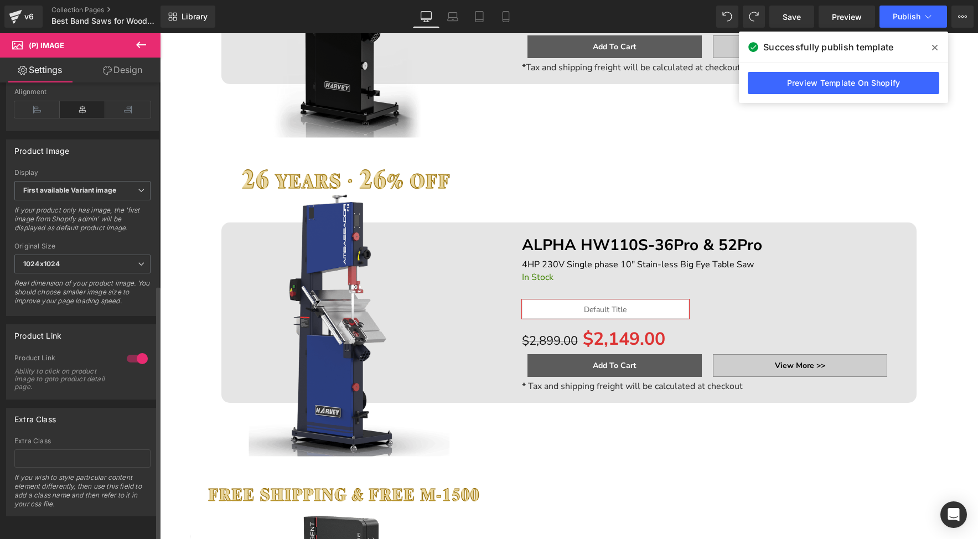
scroll to position [362, 0]
click at [939, 48] on span at bounding box center [935, 48] width 18 height 18
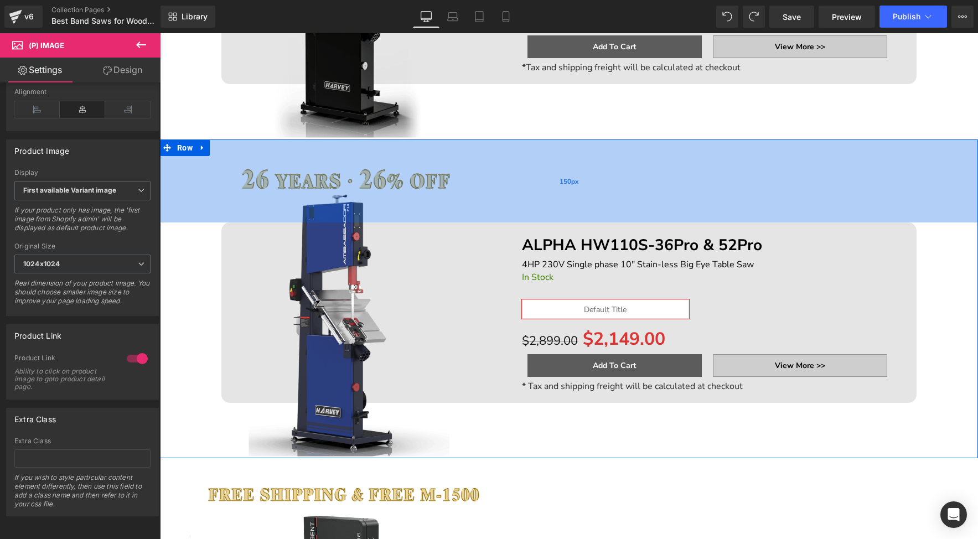
click at [561, 180] on span "150px" at bounding box center [569, 181] width 19 height 9
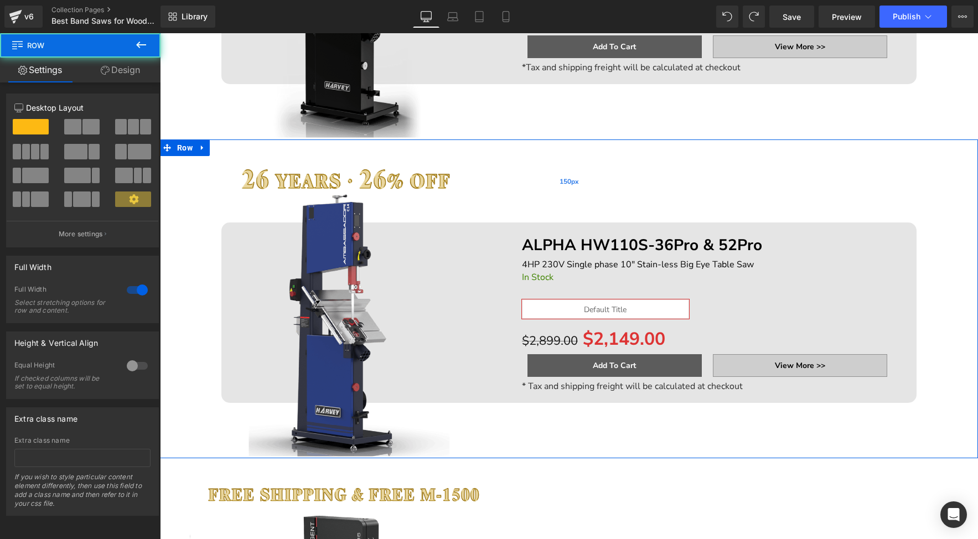
click at [561, 180] on span "150px" at bounding box center [569, 181] width 19 height 9
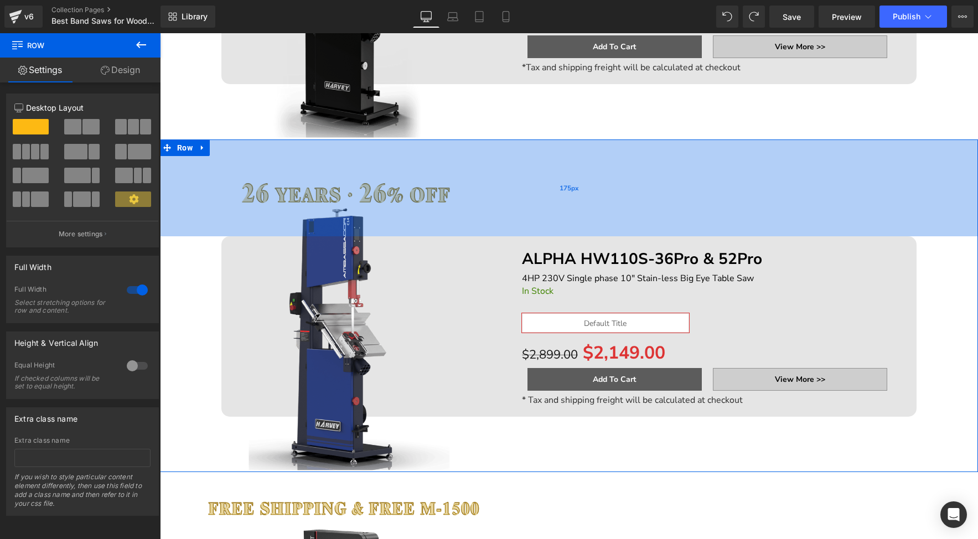
drag, startPoint x: 561, startPoint y: 180, endPoint x: 560, endPoint y: 194, distance: 13.9
click at [560, 194] on div "175px" at bounding box center [569, 188] width 818 height 97
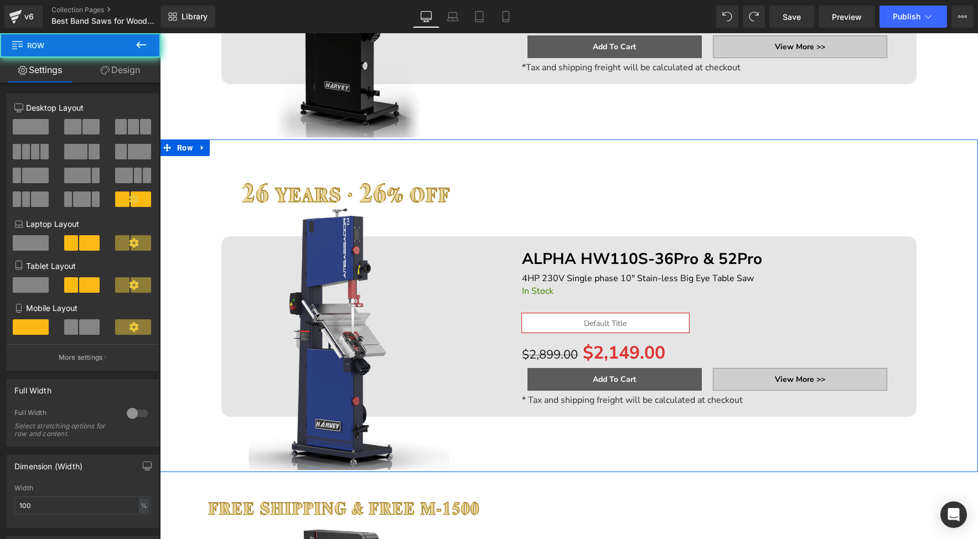
click at [514, 280] on div "ALPHA HW110S-36Pro & 52Pro Text Block 4HP 230V Single phase 10" Stain-less Big …" at bounding box center [708, 326] width 388 height 177
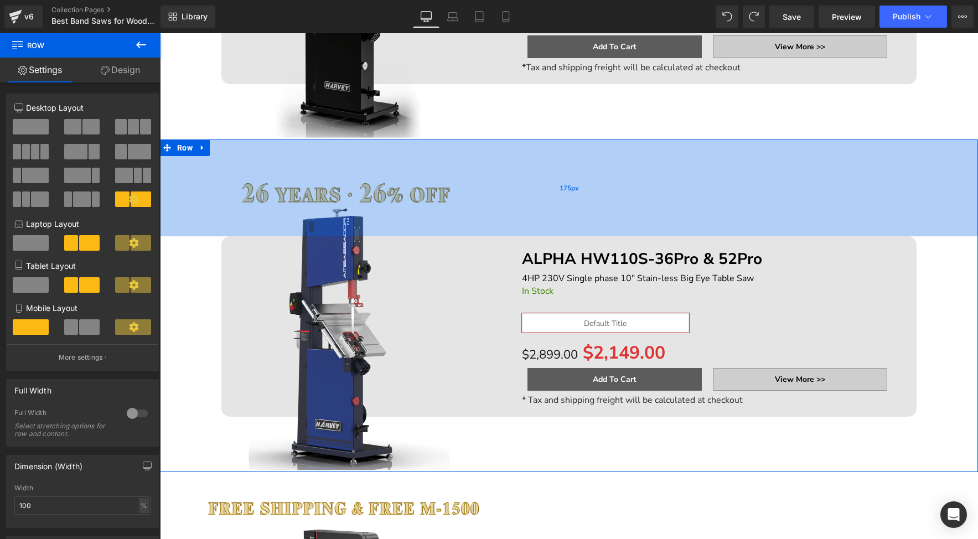
click at [388, 195] on div "175px" at bounding box center [569, 188] width 818 height 97
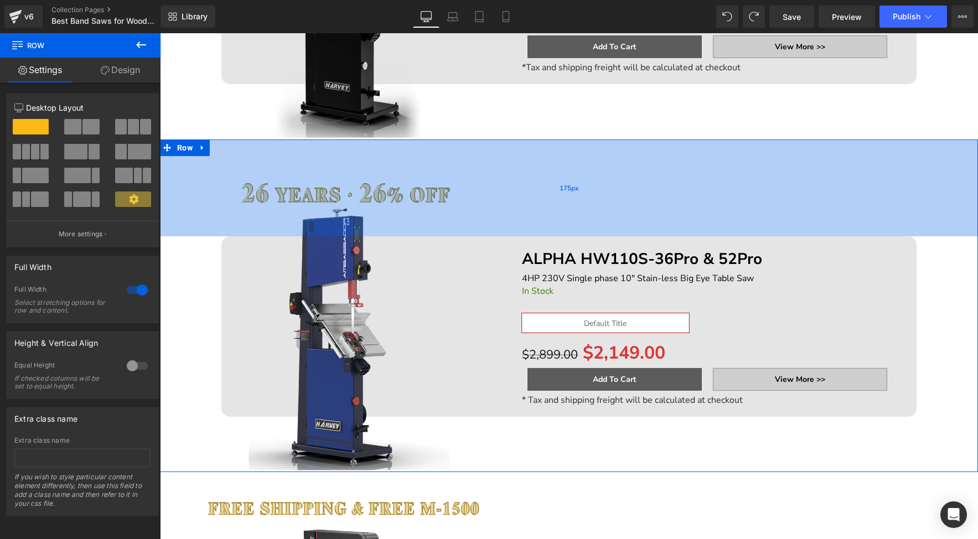
click at [375, 193] on div "175px" at bounding box center [569, 188] width 818 height 97
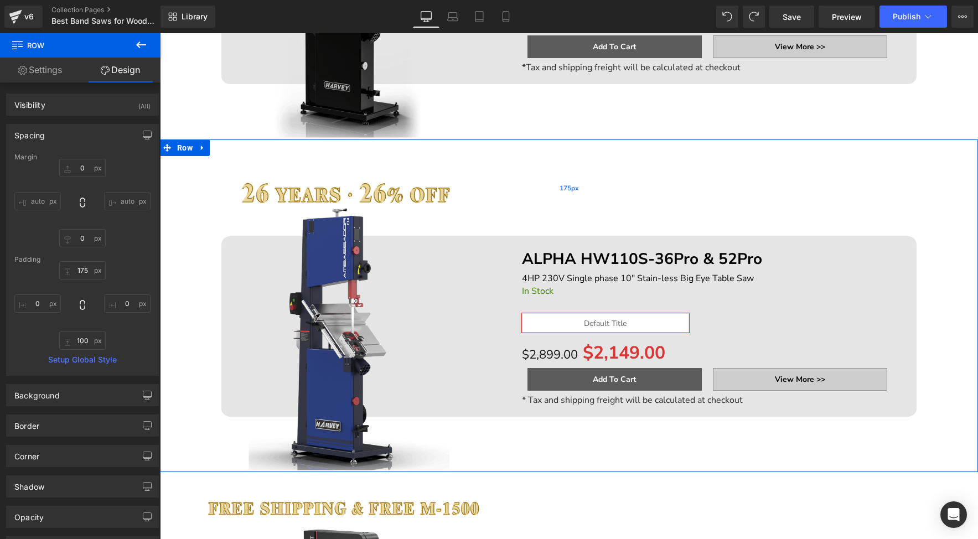
click at [310, 185] on div "175px" at bounding box center [569, 188] width 818 height 97
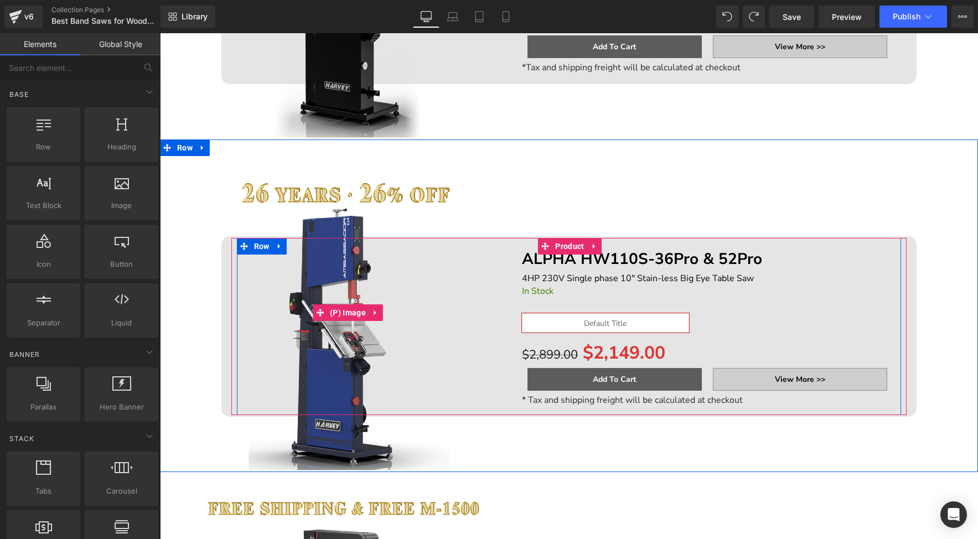
click at [384, 188] on img at bounding box center [348, 313] width 316 height 316
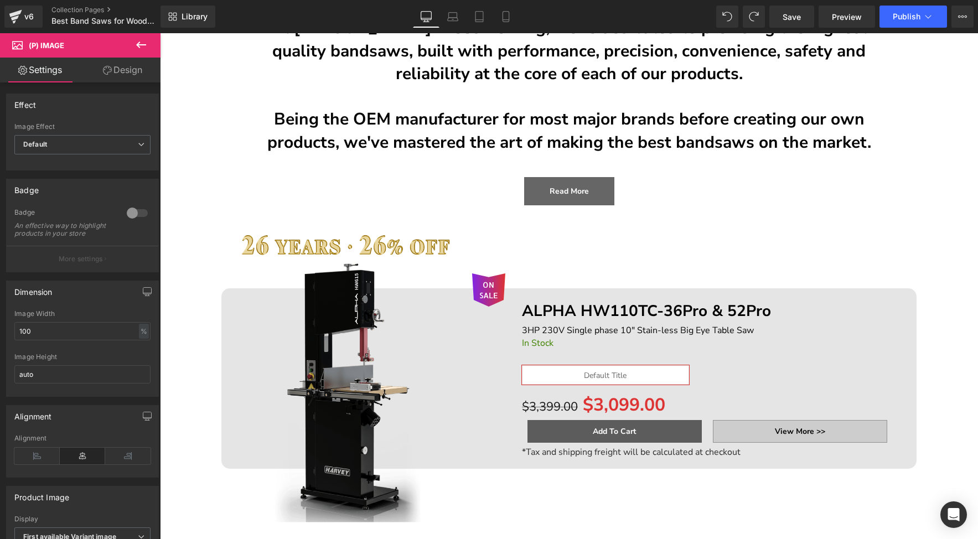
scroll to position [151, 0]
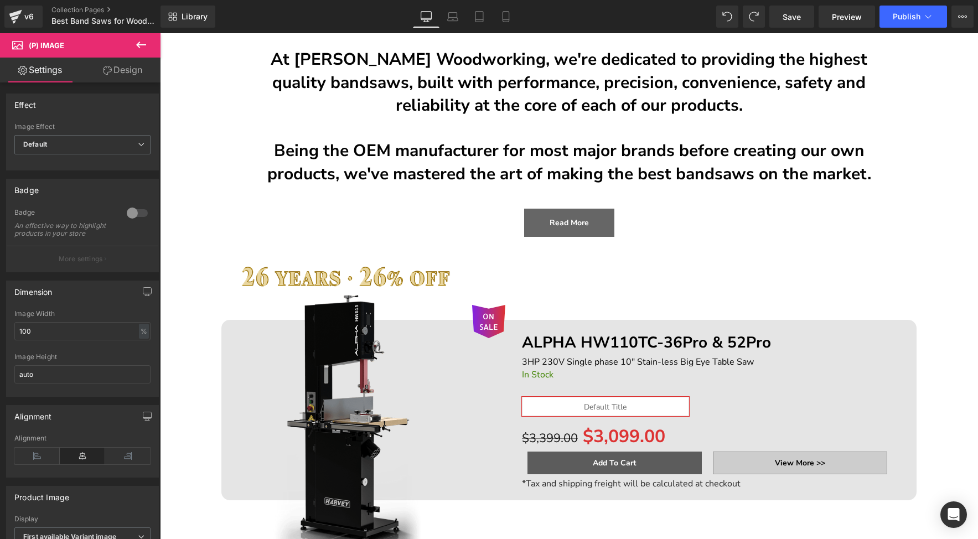
click at [349, 270] on div "ON SALE (P) Image ALPHA HW110TC-36Pro & 52Pro Text Block 3HP 230V Single phase …" at bounding box center [569, 396] width 818 height 319
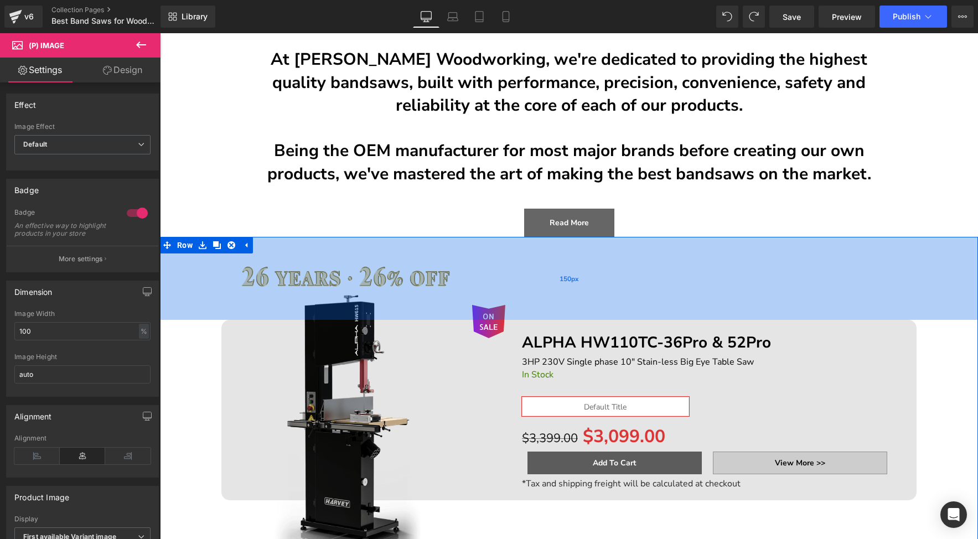
click at [397, 282] on div "150px" at bounding box center [569, 278] width 818 height 83
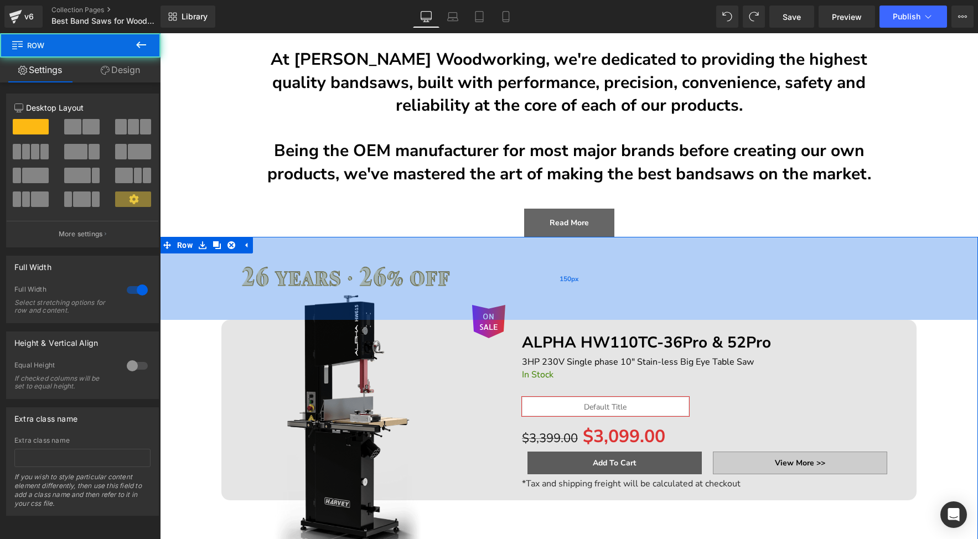
click at [397, 282] on div "150px" at bounding box center [569, 278] width 818 height 83
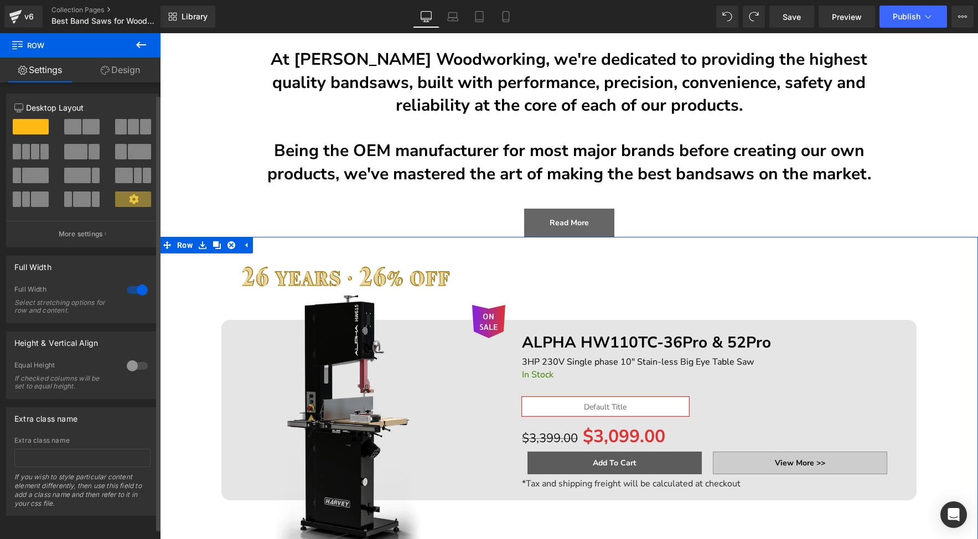
scroll to position [3, 0]
click at [132, 290] on div at bounding box center [137, 290] width 27 height 18
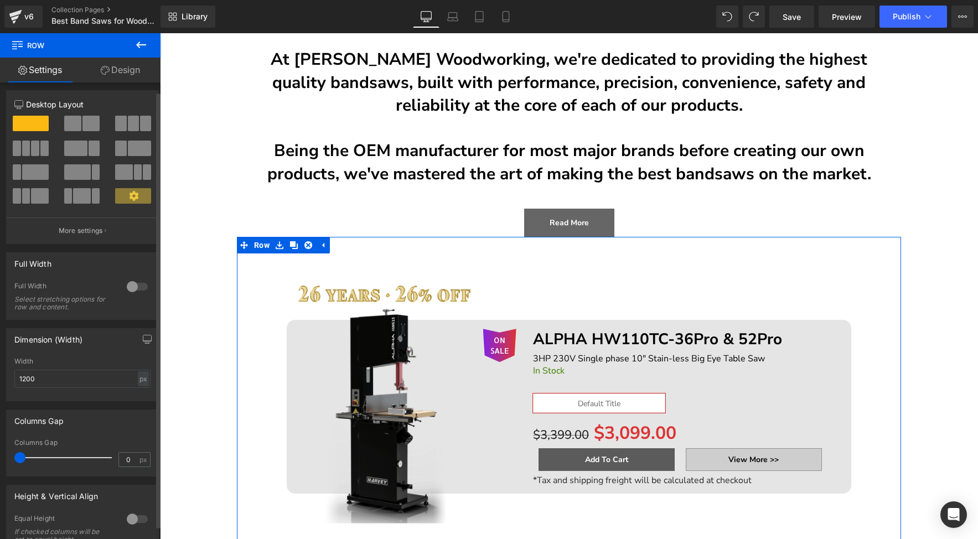
click at [133, 290] on div at bounding box center [137, 287] width 27 height 18
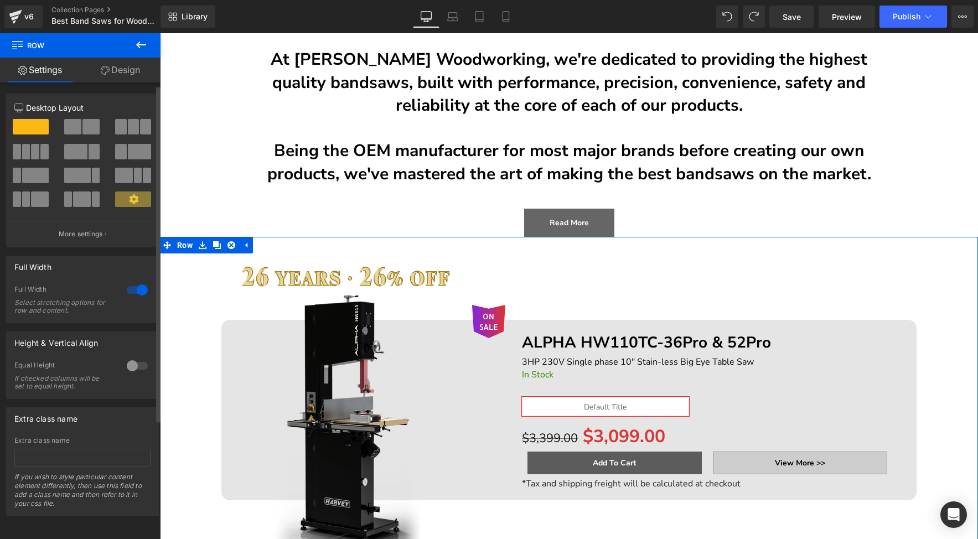
scroll to position [8, 0]
click at [105, 70] on icon at bounding box center [105, 70] width 9 height 9
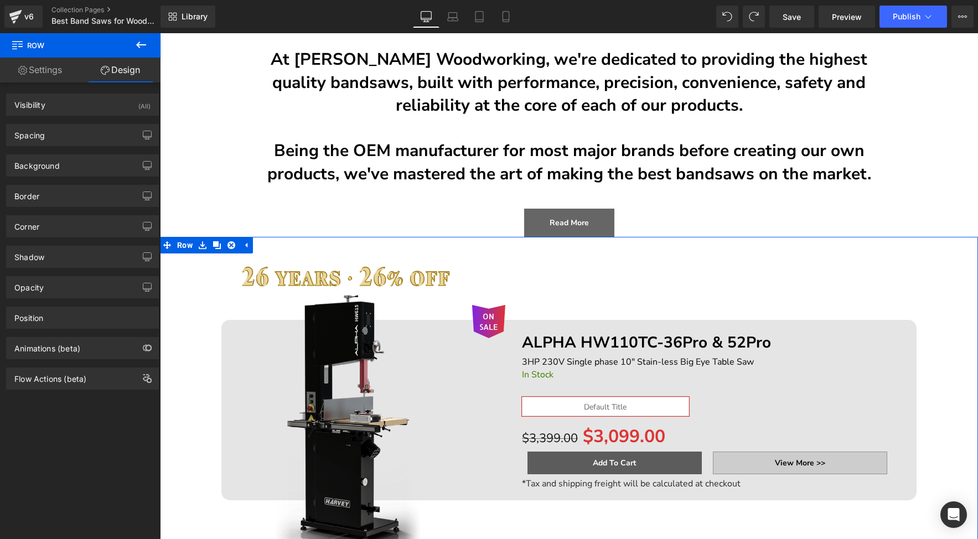
click at [35, 70] on link "Settings" at bounding box center [40, 70] width 80 height 25
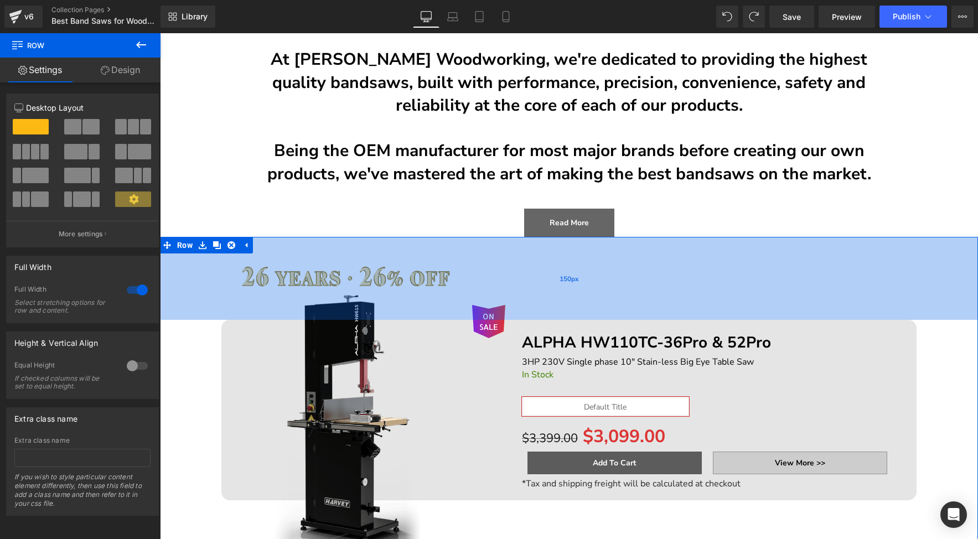
click at [254, 278] on div "150px" at bounding box center [569, 278] width 818 height 83
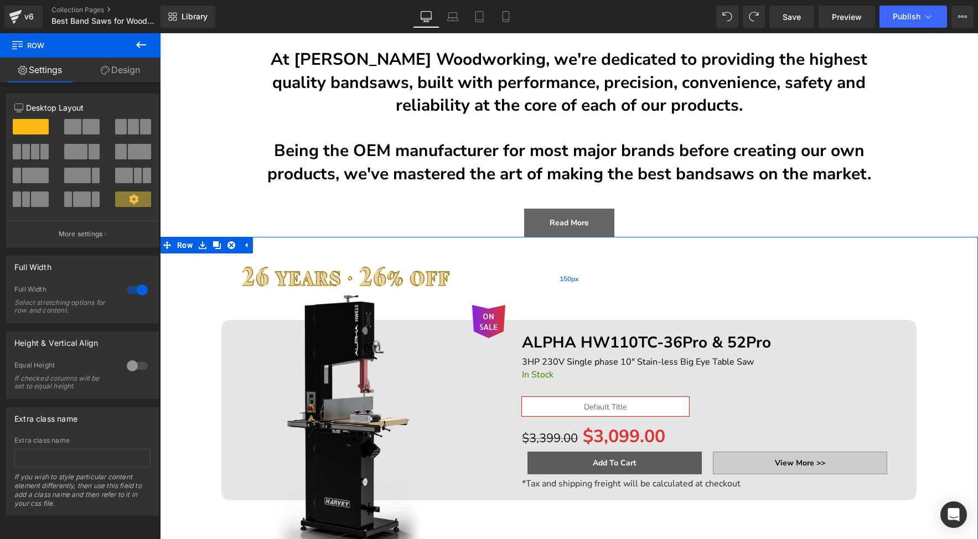
click at [273, 271] on div "150px" at bounding box center [569, 278] width 818 height 83
click at [174, 244] on span "Row" at bounding box center [184, 245] width 21 height 17
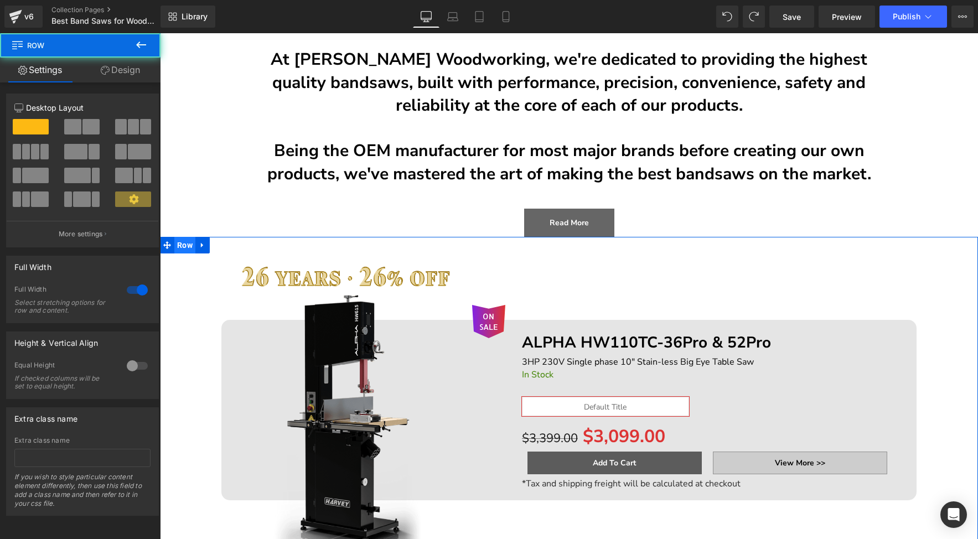
click at [174, 244] on span "Row" at bounding box center [184, 245] width 21 height 17
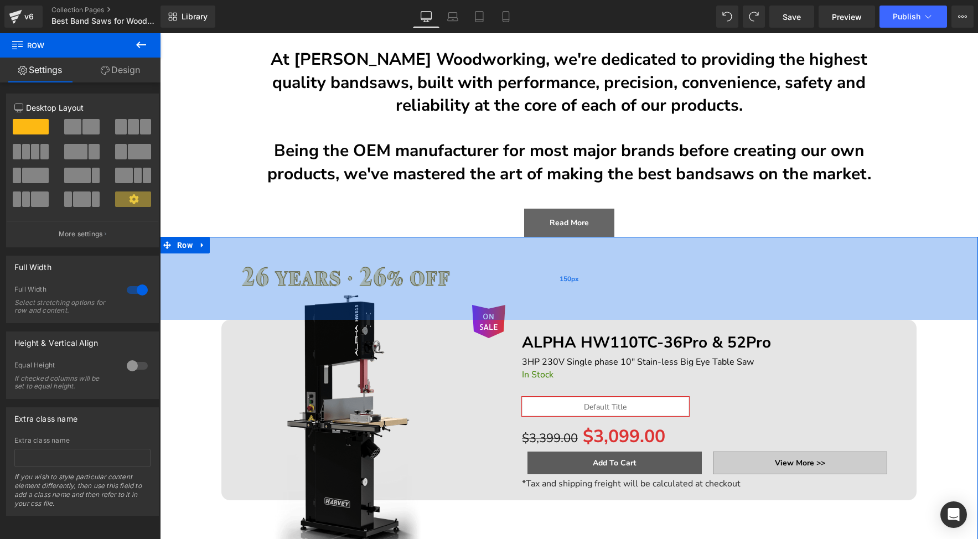
click at [271, 279] on div "150px" at bounding box center [569, 278] width 818 height 83
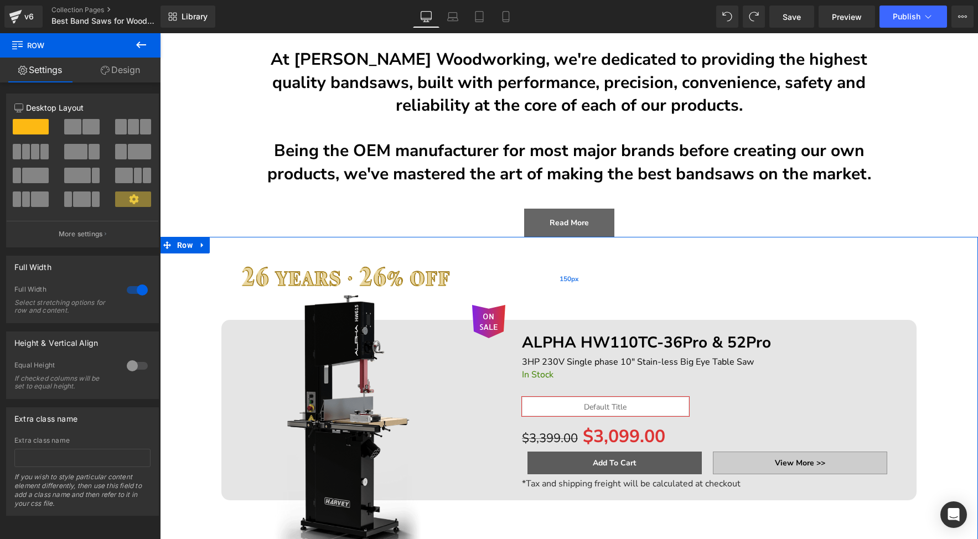
click at [278, 279] on div "150px" at bounding box center [569, 278] width 818 height 83
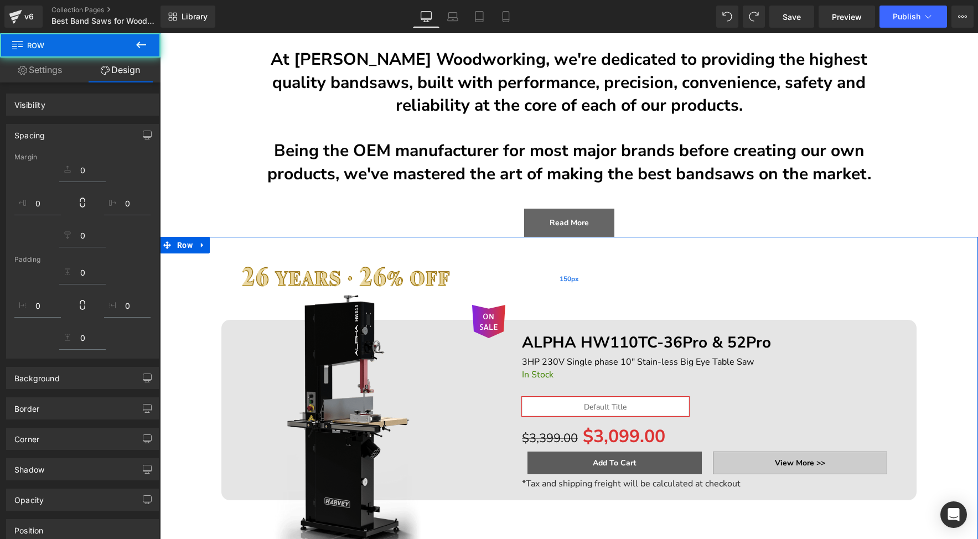
click at [278, 279] on div "150px" at bounding box center [569, 278] width 818 height 83
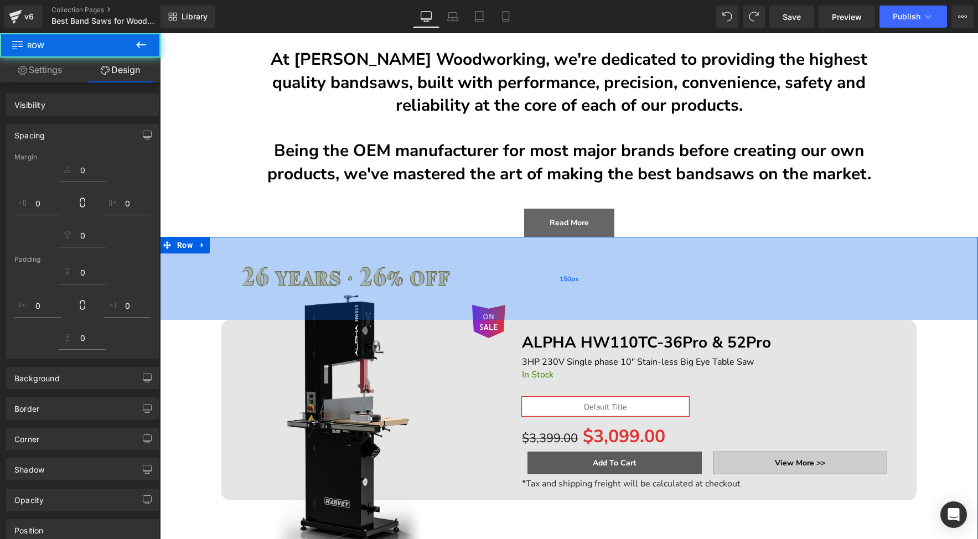
click at [278, 279] on div "150px" at bounding box center [569, 278] width 818 height 83
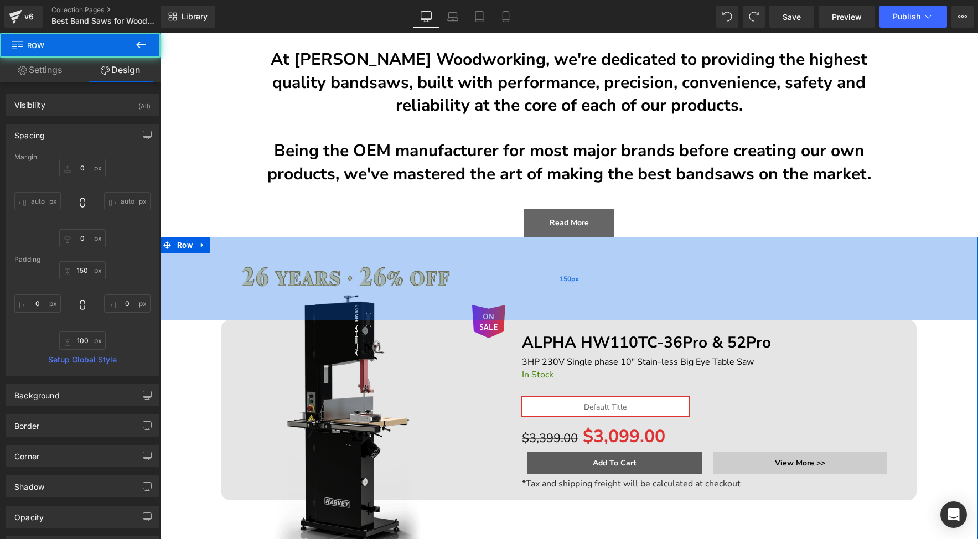
click at [278, 279] on div "150px" at bounding box center [569, 278] width 818 height 83
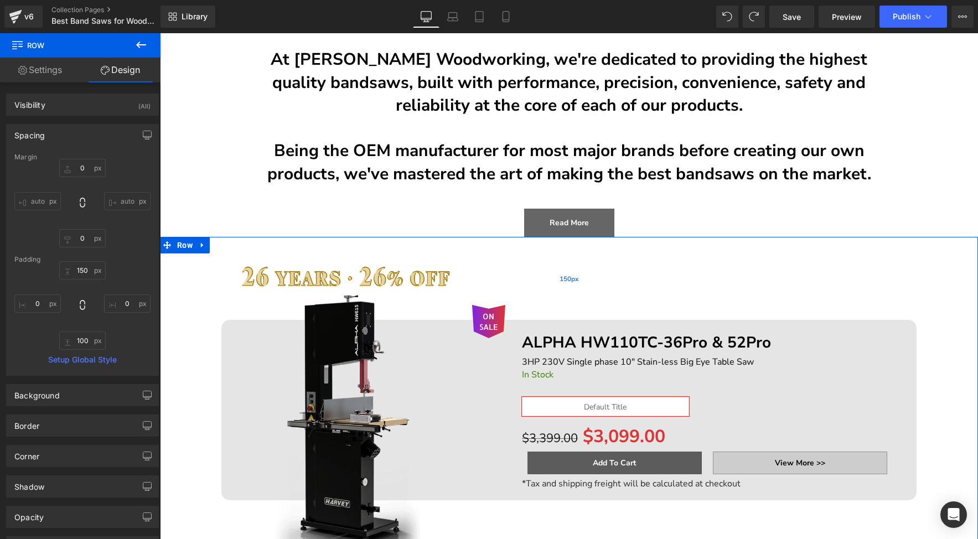
click at [278, 279] on div "150px" at bounding box center [569, 278] width 818 height 83
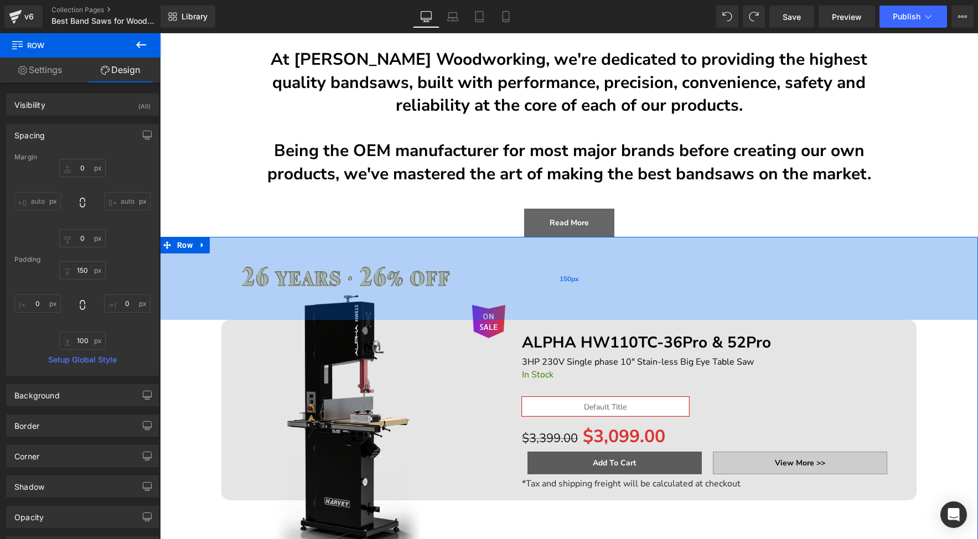
click at [278, 279] on div "150px" at bounding box center [569, 278] width 818 height 83
click at [281, 280] on div "150px" at bounding box center [569, 278] width 818 height 83
drag, startPoint x: 255, startPoint y: 277, endPoint x: 343, endPoint y: 276, distance: 87.5
click at [343, 276] on div "148px" at bounding box center [569, 278] width 818 height 82
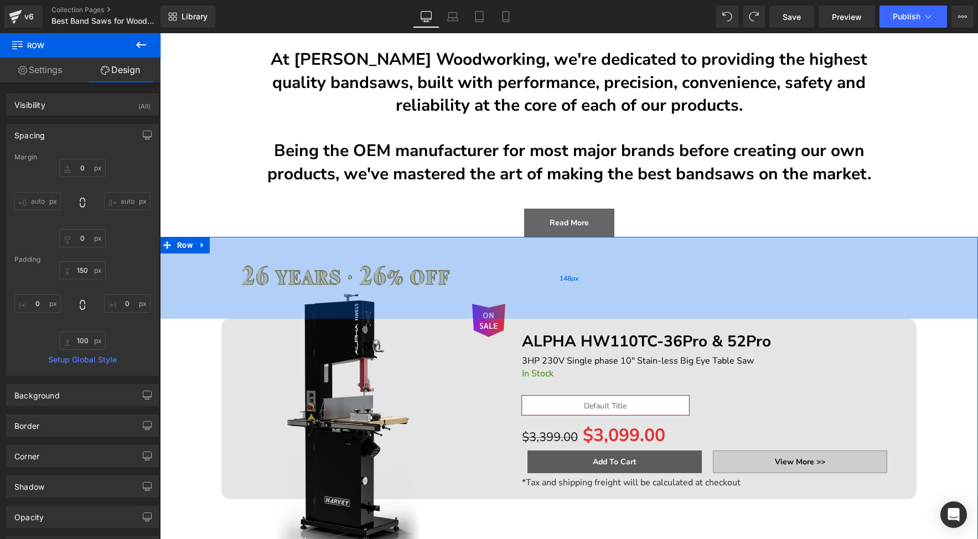
click at [496, 287] on div "148px" at bounding box center [569, 278] width 818 height 82
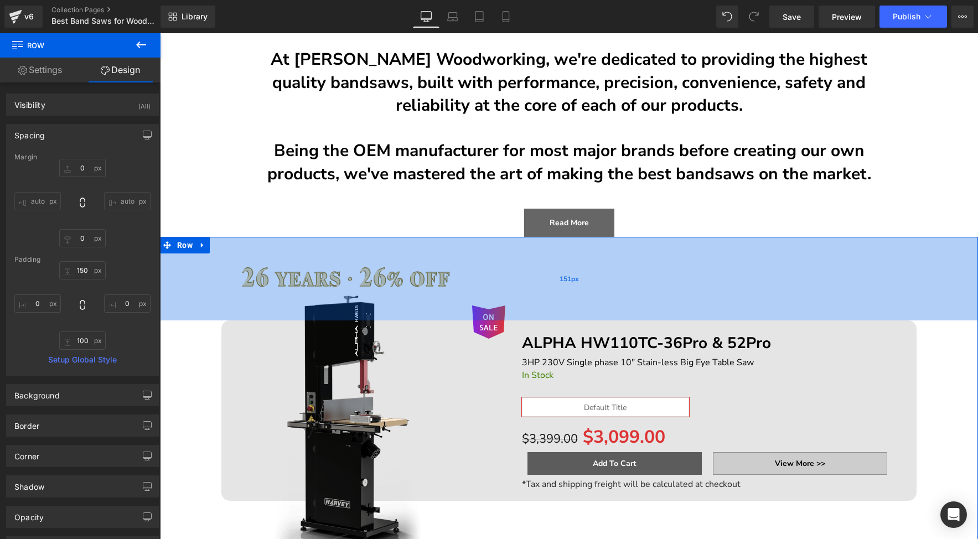
drag, startPoint x: 496, startPoint y: 287, endPoint x: 508, endPoint y: 289, distance: 12.3
click at [508, 289] on div "151px" at bounding box center [569, 279] width 818 height 84
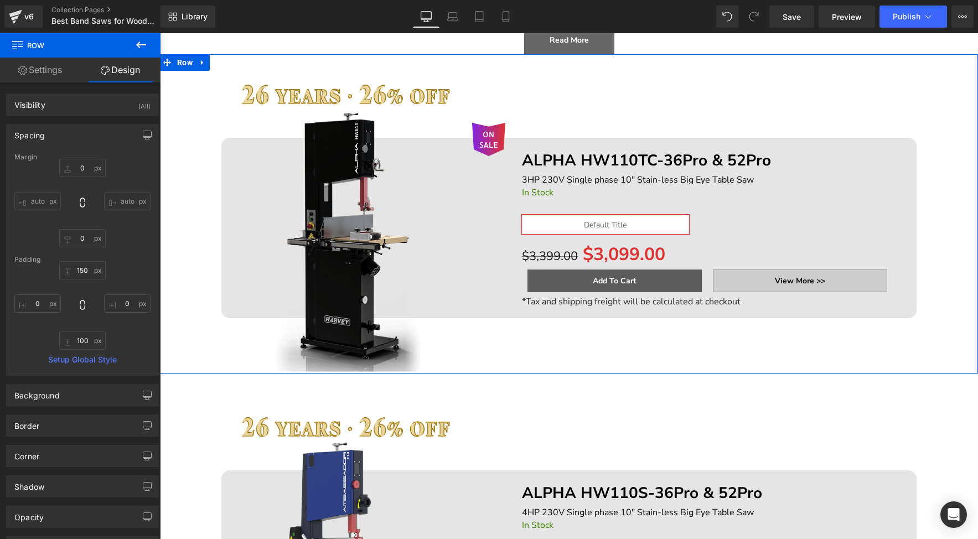
scroll to position [343, 0]
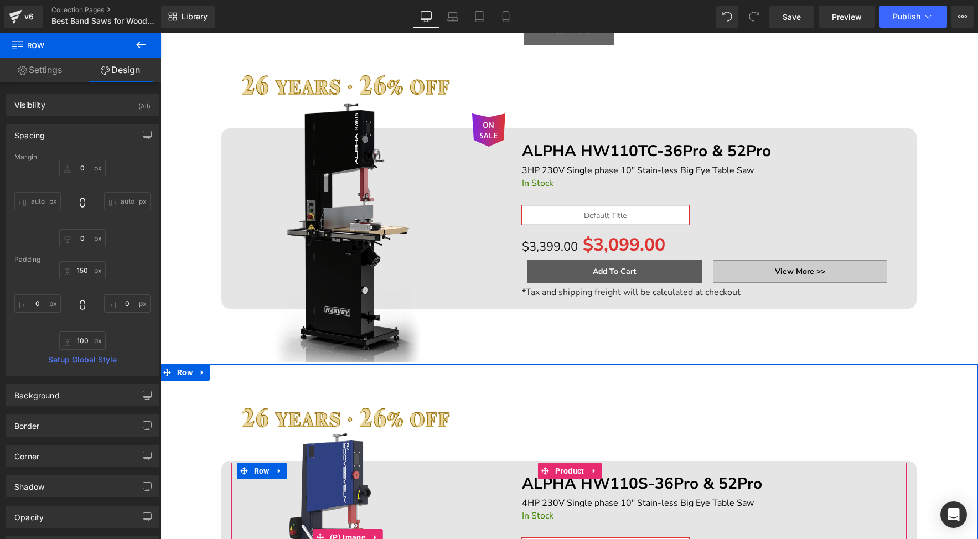
click at [381, 415] on img at bounding box center [348, 538] width 316 height 316
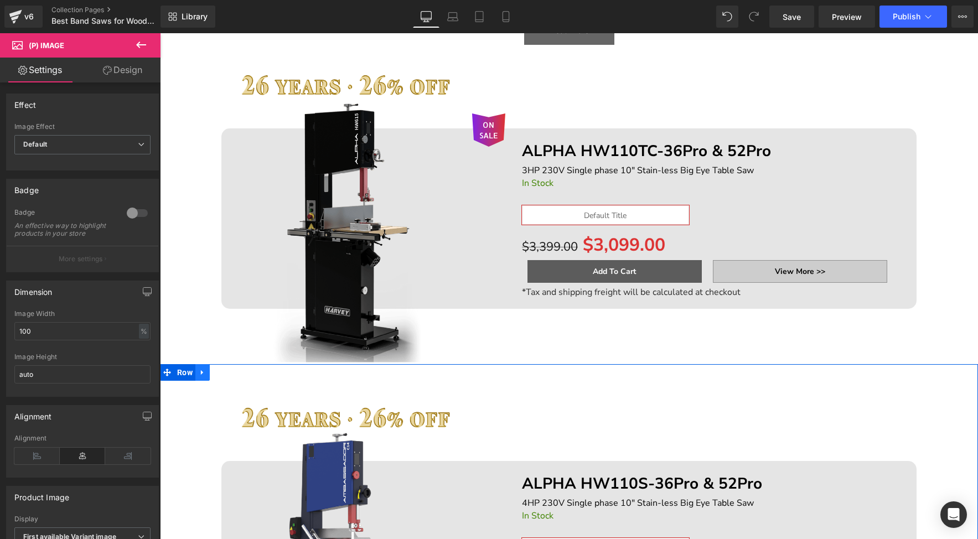
click at [200, 374] on icon at bounding box center [203, 373] width 8 height 8
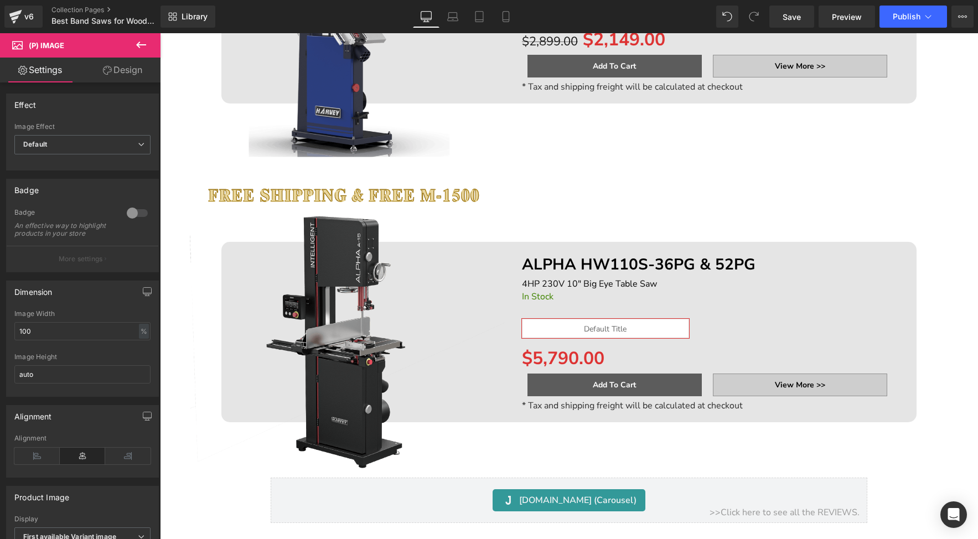
scroll to position [881, 0]
click at [364, 186] on img at bounding box center [348, 318] width 316 height 316
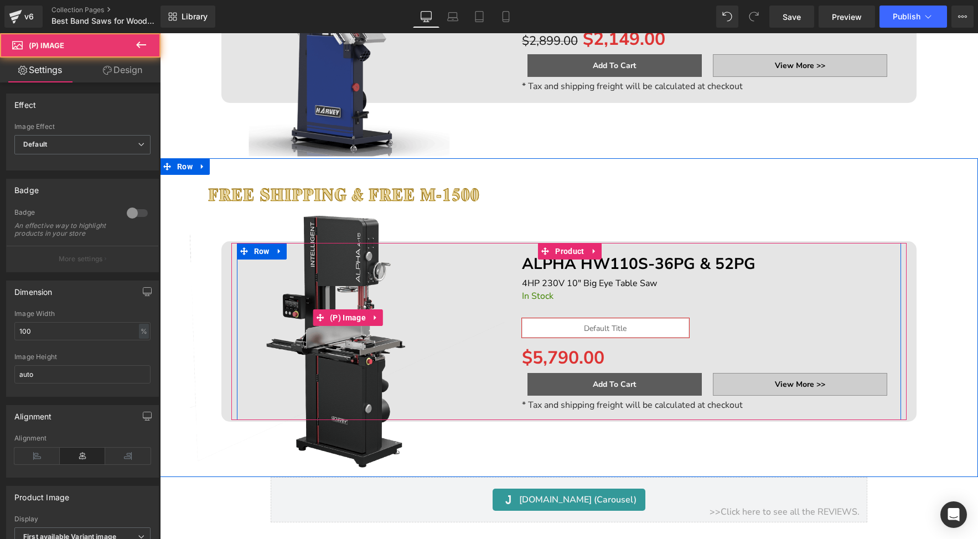
click at [409, 193] on img at bounding box center [348, 318] width 316 height 316
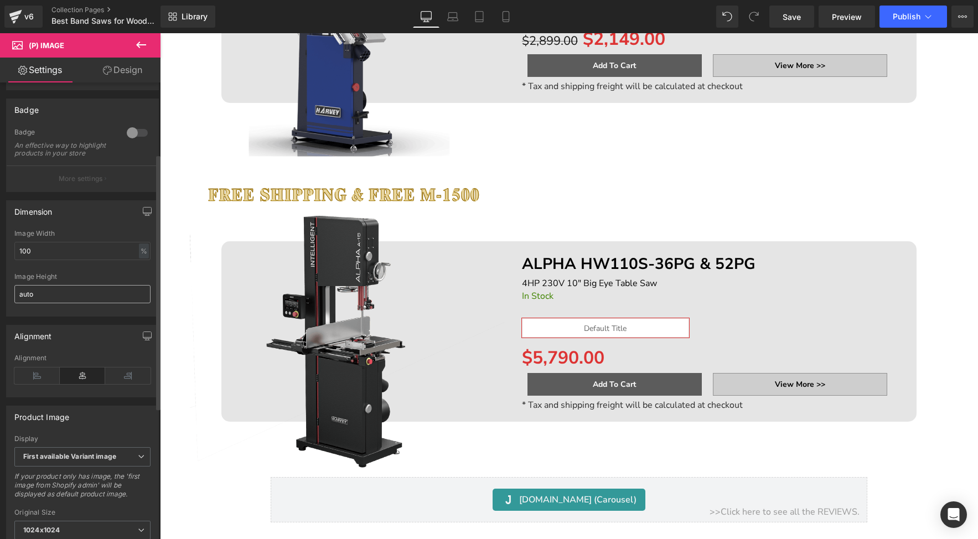
scroll to position [127, 0]
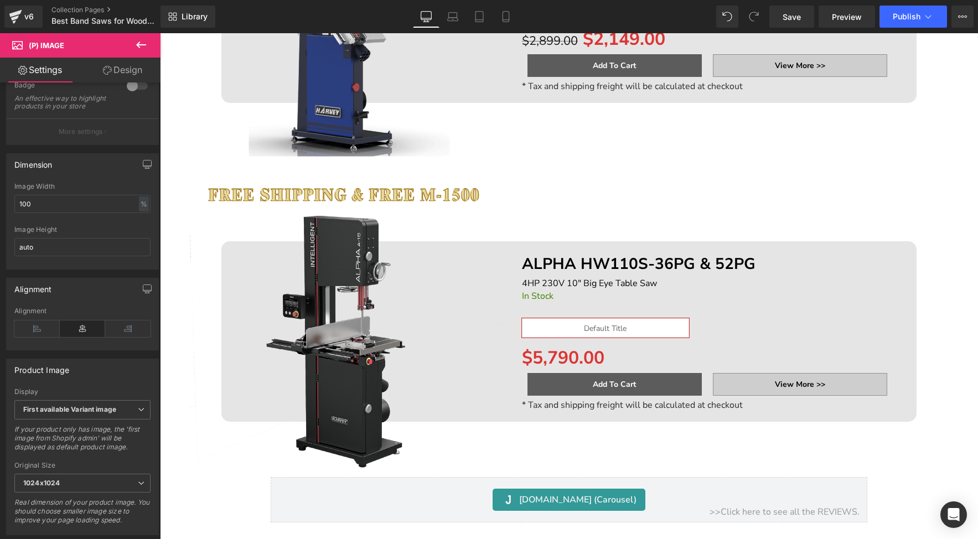
click at [106, 43] on span "(P) Image" at bounding box center [66, 45] width 111 height 24
click at [137, 45] on icon at bounding box center [141, 45] width 10 height 7
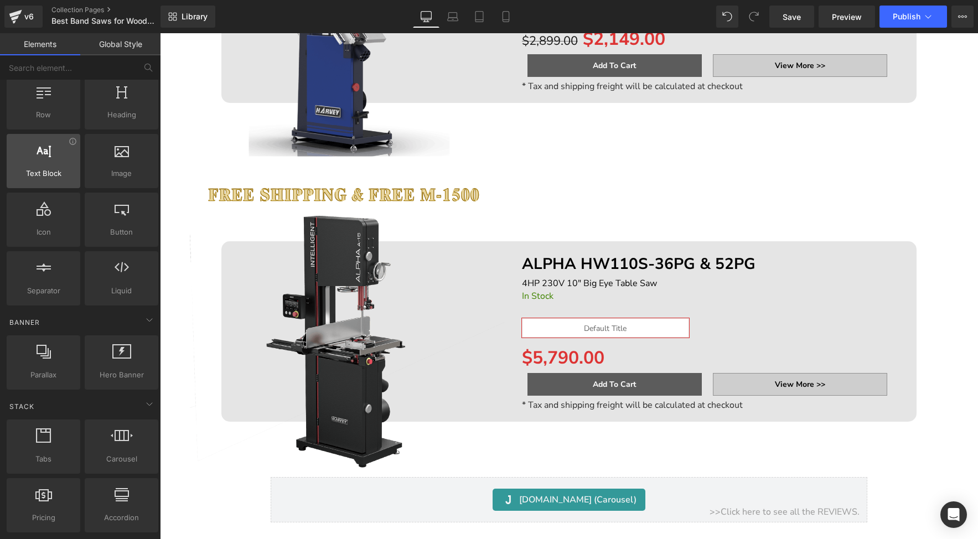
scroll to position [94, 0]
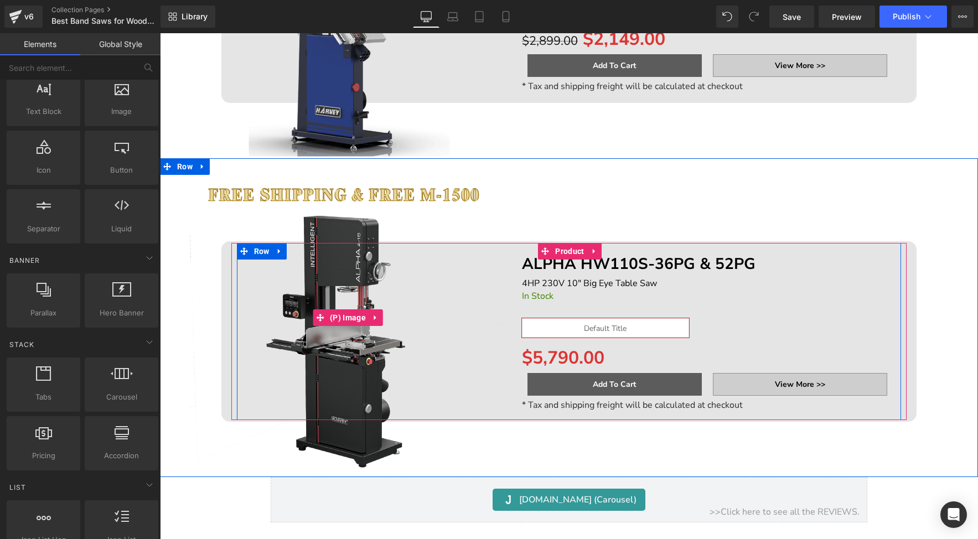
click at [254, 198] on img at bounding box center [348, 318] width 316 height 316
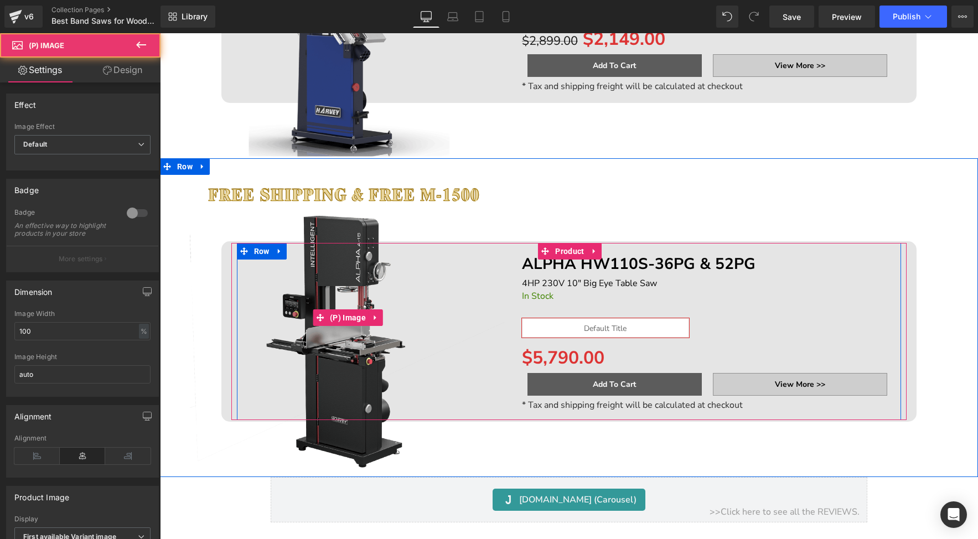
click at [270, 179] on img at bounding box center [348, 318] width 316 height 316
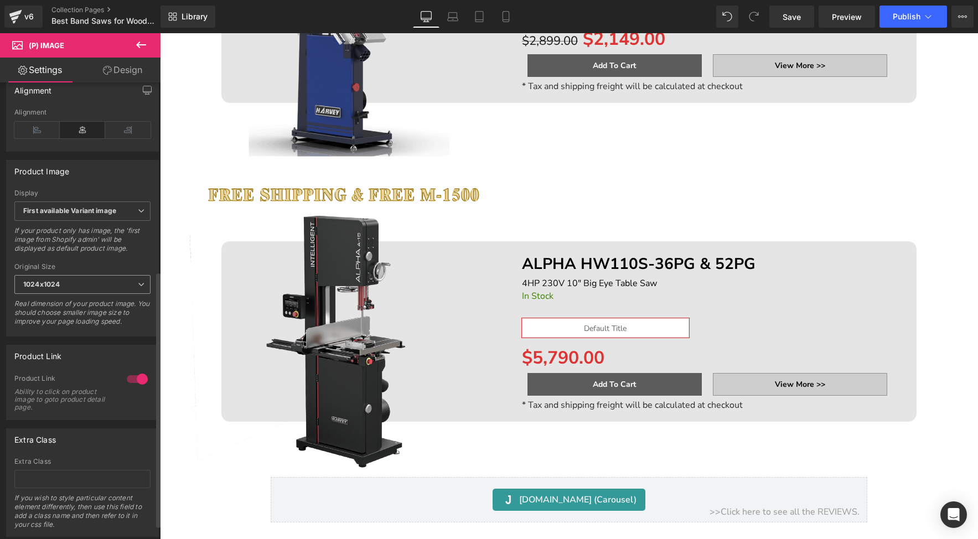
scroll to position [325, 0]
click at [139, 389] on div at bounding box center [137, 380] width 27 height 18
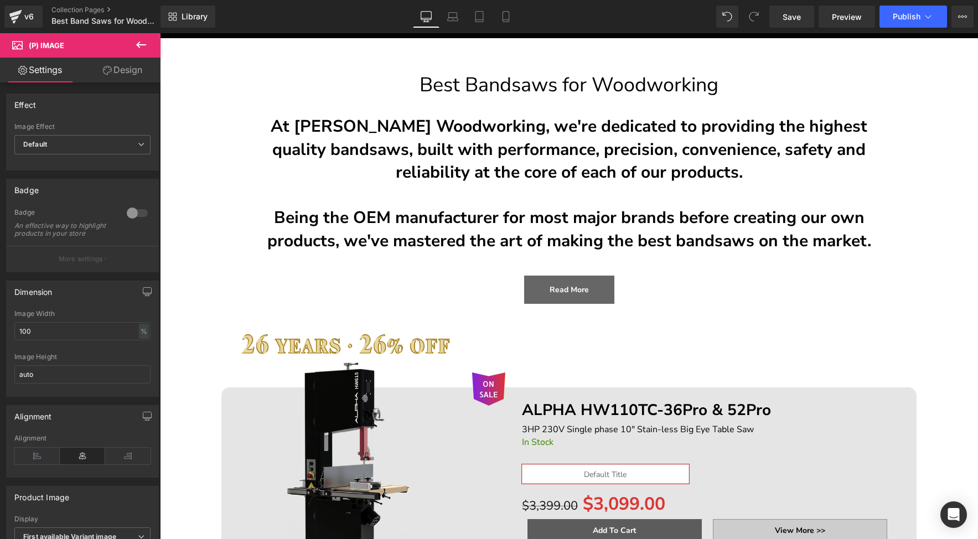
scroll to position [84, 0]
click at [383, 337] on div "ON SALE (P) Image ALPHA HW110TC-36Pro & 52Pro Text Block 3HP 230V Single phase …" at bounding box center [569, 463] width 818 height 319
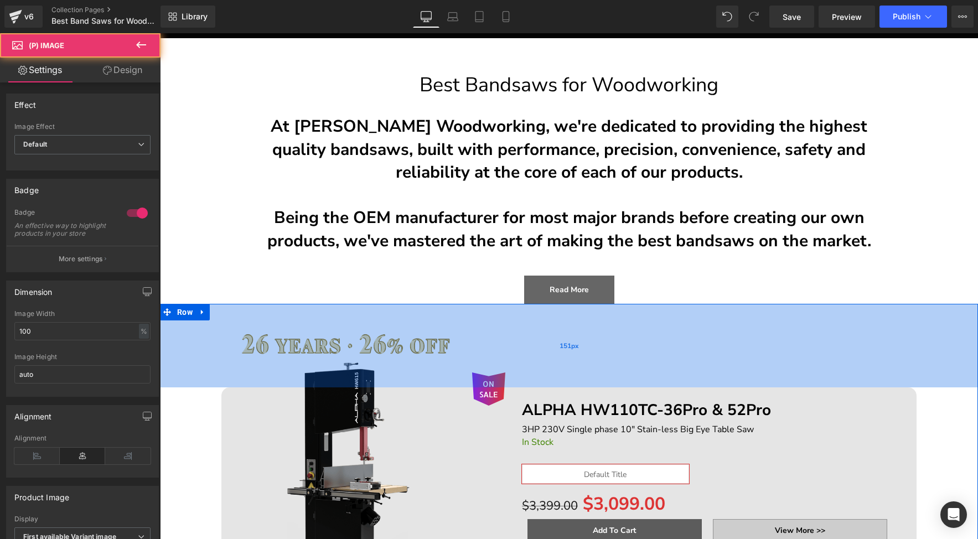
click at [409, 348] on div "151px" at bounding box center [569, 346] width 818 height 84
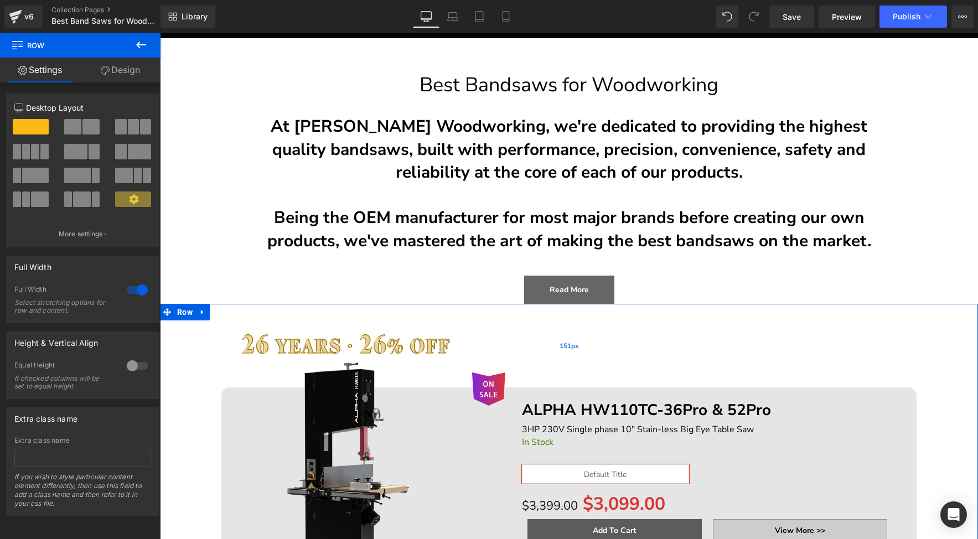
click at [374, 338] on div "151px" at bounding box center [569, 346] width 818 height 84
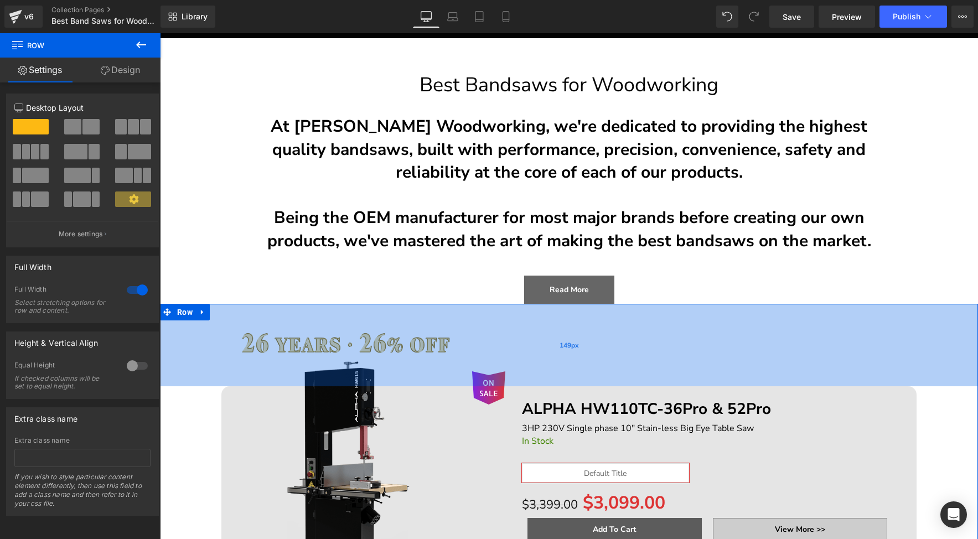
drag, startPoint x: 374, startPoint y: 338, endPoint x: 322, endPoint y: 337, distance: 52.0
click at [322, 337] on div "149px" at bounding box center [569, 345] width 818 height 82
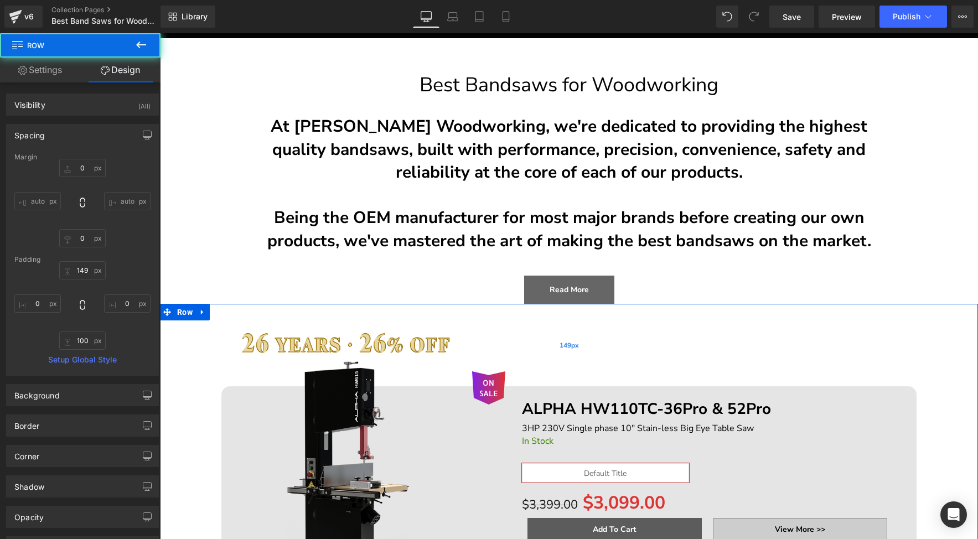
click at [281, 343] on div "149px" at bounding box center [569, 345] width 818 height 82
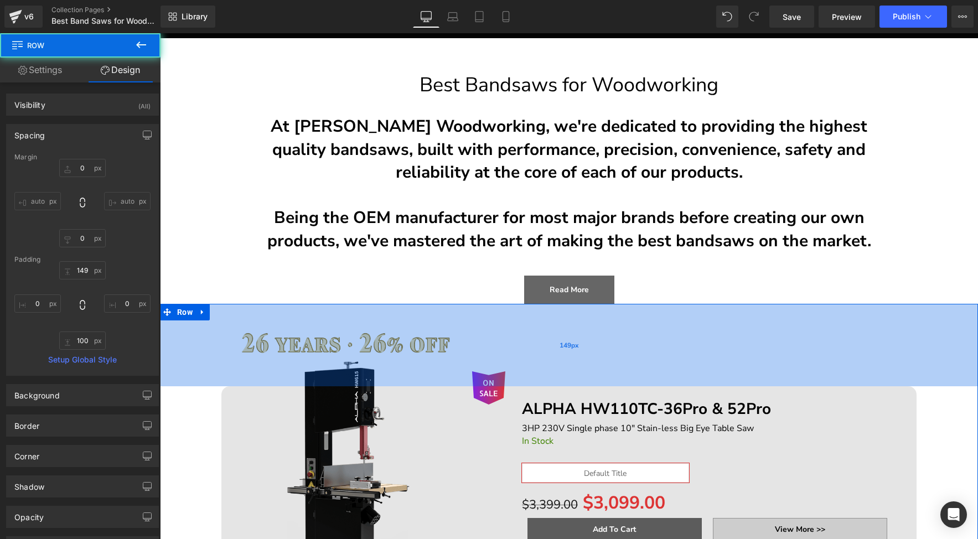
click at [281, 343] on div "149px" at bounding box center [569, 345] width 818 height 82
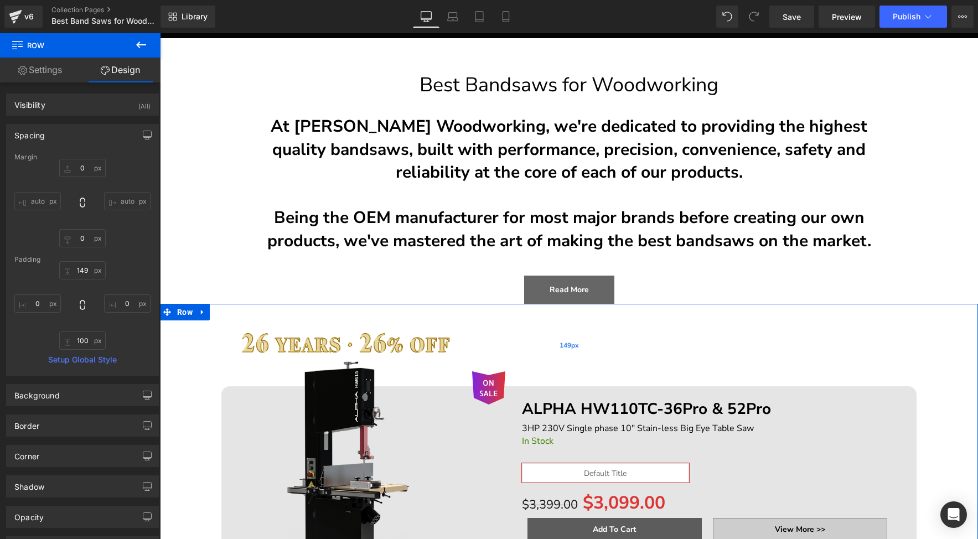
click at [281, 343] on div "149px" at bounding box center [569, 345] width 818 height 82
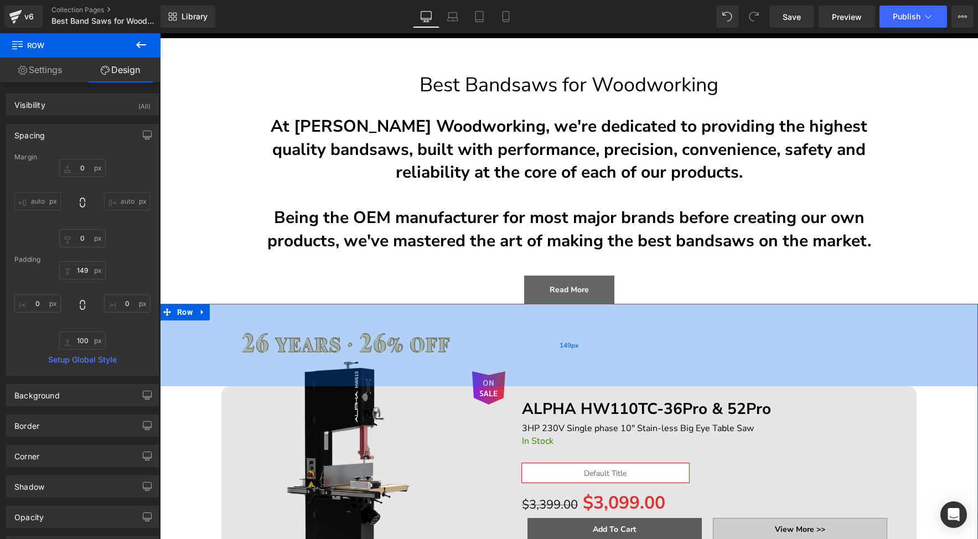
click at [281, 343] on div "149px" at bounding box center [569, 345] width 818 height 82
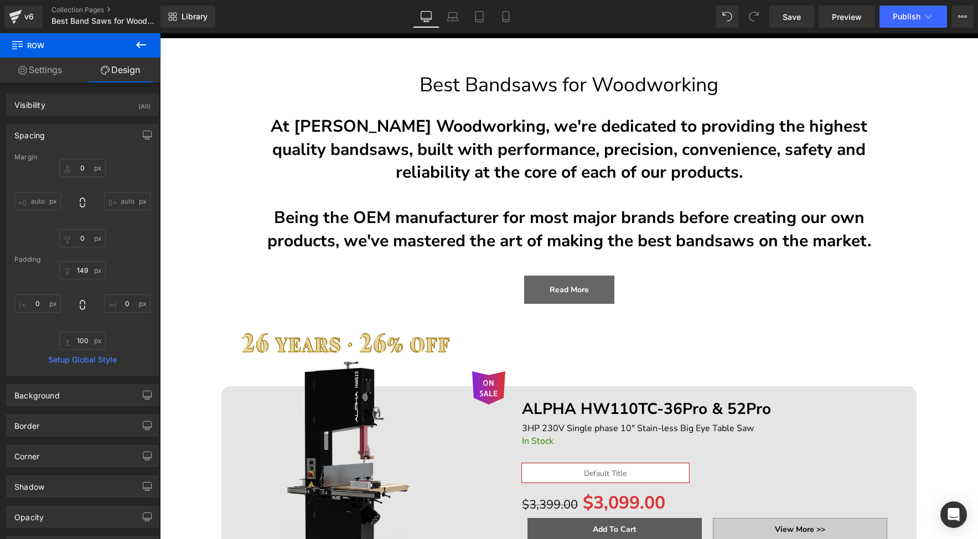
click at [367, 326] on div "ON SALE (P) Image ALPHA HW110TC-36Pro & 52Pro Text Block 3HP 230V Single phase …" at bounding box center [569, 463] width 818 height 318
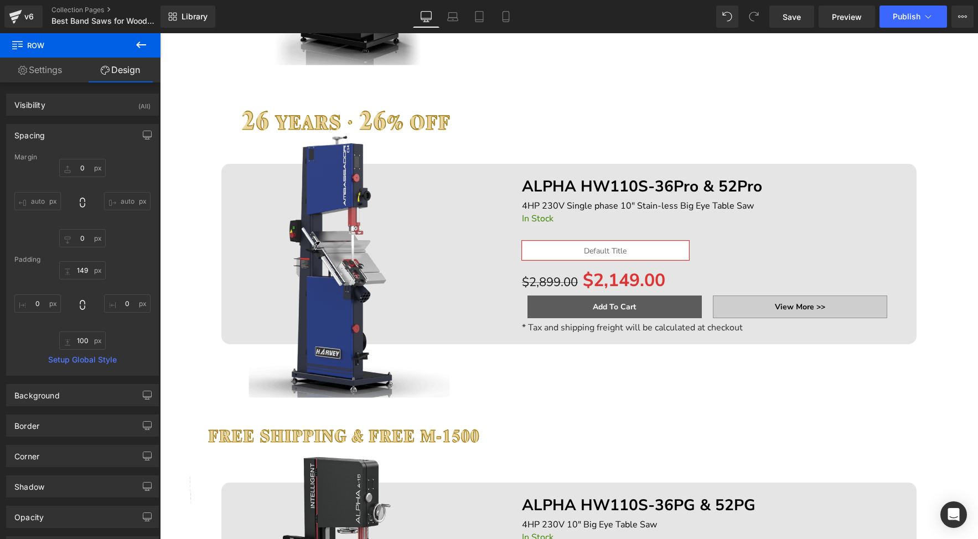
scroll to position [795, 0]
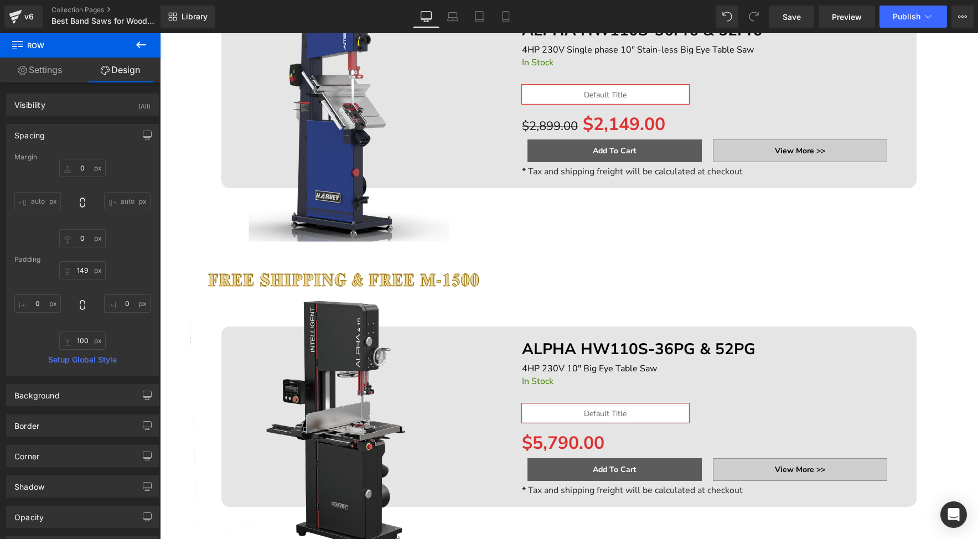
click at [450, 363] on img at bounding box center [348, 403] width 316 height 316
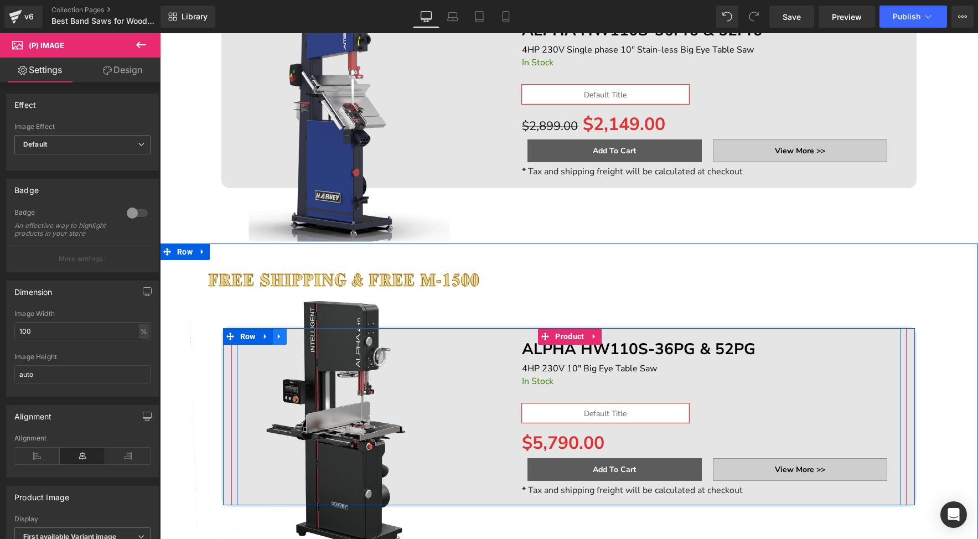
click at [276, 333] on icon at bounding box center [280, 337] width 8 height 8
click at [290, 337] on icon at bounding box center [294, 337] width 8 height 8
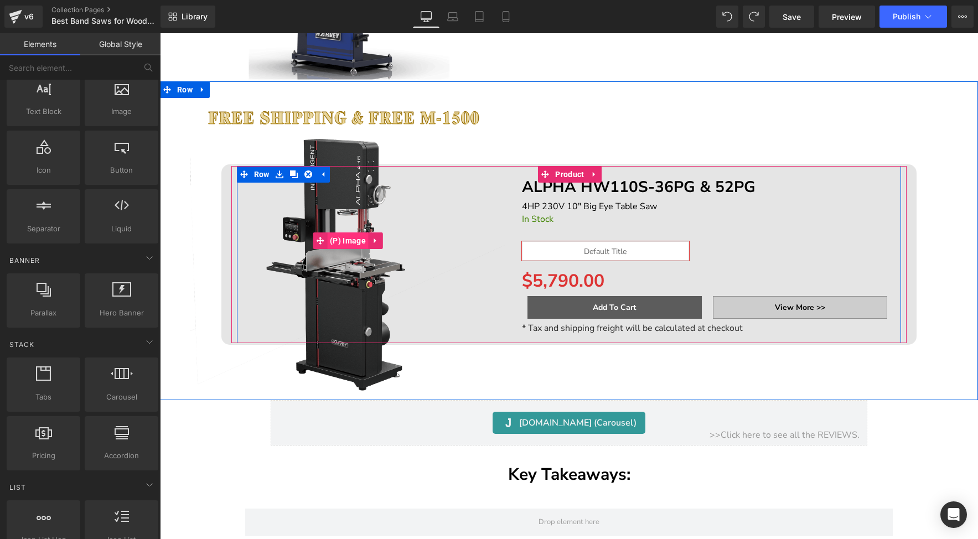
scroll to position [946, 0]
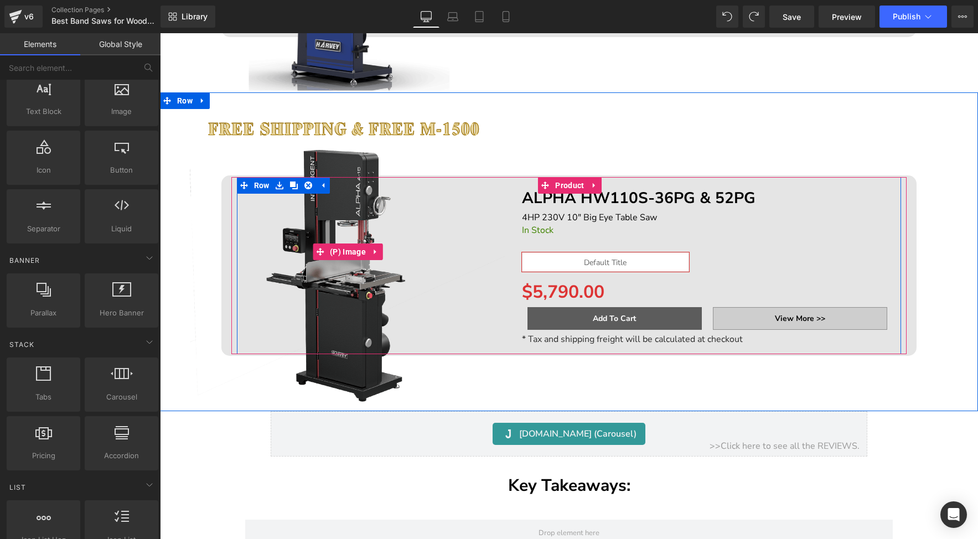
click at [380, 124] on img at bounding box center [348, 252] width 316 height 316
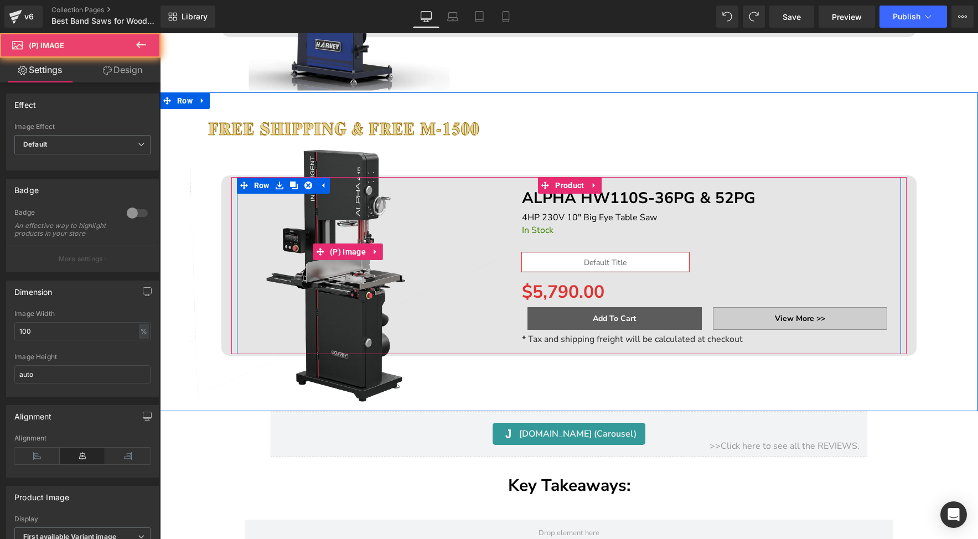
click at [333, 126] on img at bounding box center [348, 252] width 316 height 316
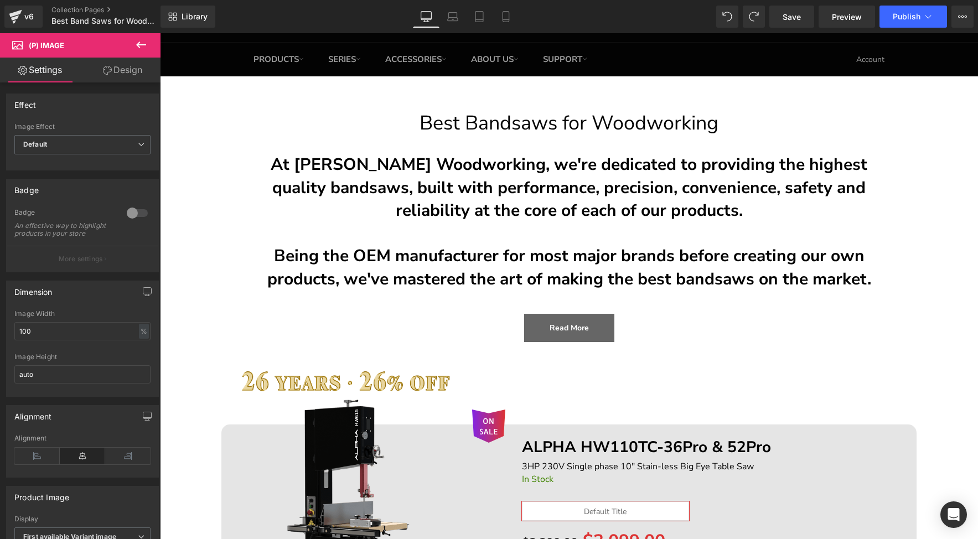
scroll to position [45, 0]
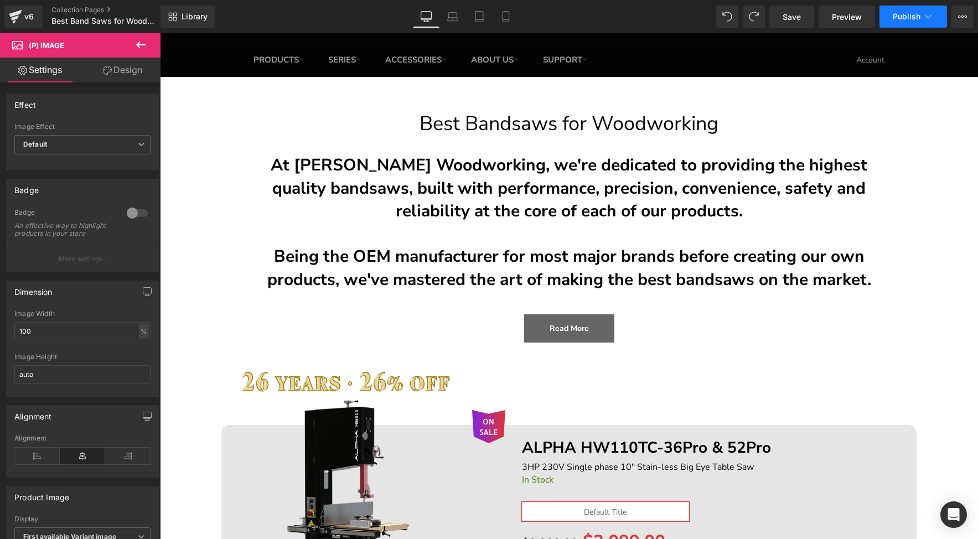
click at [915, 20] on span "Publish" at bounding box center [907, 16] width 28 height 9
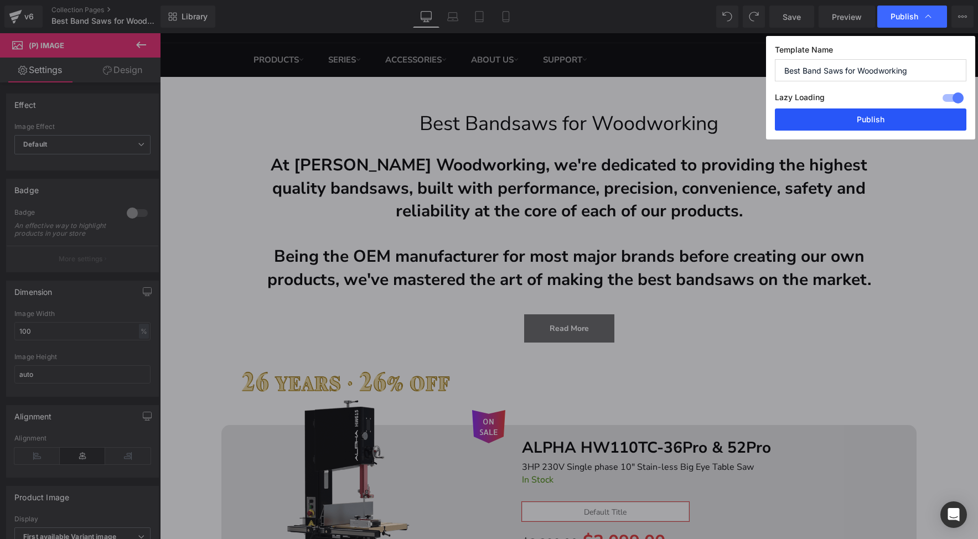
drag, startPoint x: 850, startPoint y: 118, endPoint x: 390, endPoint y: 82, distance: 462.0
click at [850, 118] on button "Publish" at bounding box center [871, 120] width 192 height 22
